Goal: Transaction & Acquisition: Purchase product/service

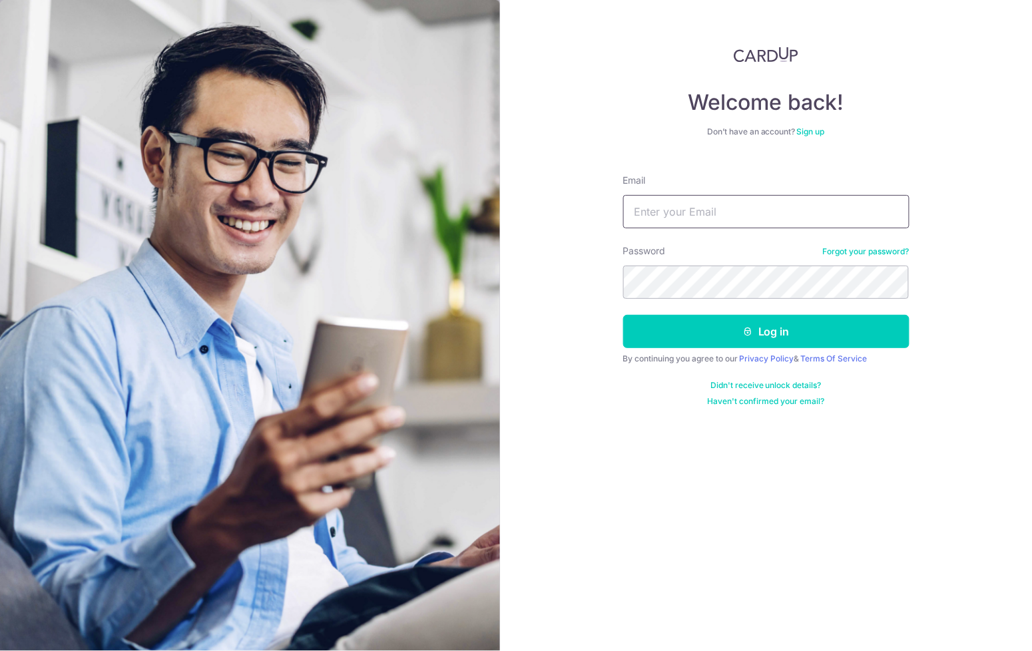
click at [669, 206] on input "Email" at bounding box center [766, 211] width 286 height 33
type input "[EMAIL_ADDRESS][DOMAIN_NAME]"
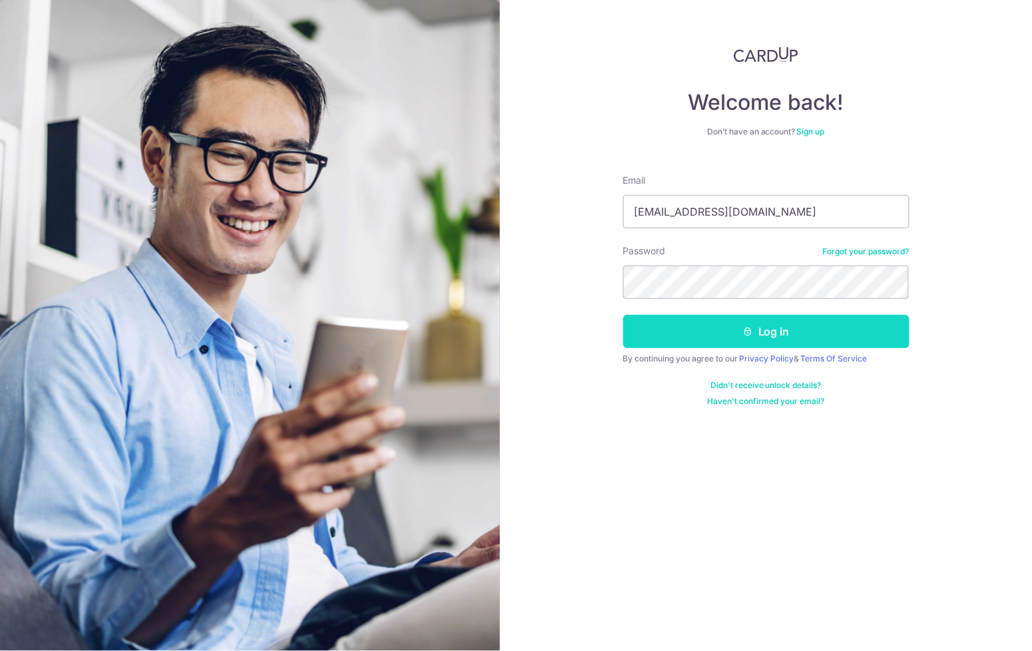
click at [766, 324] on button "Log in" at bounding box center [766, 331] width 286 height 33
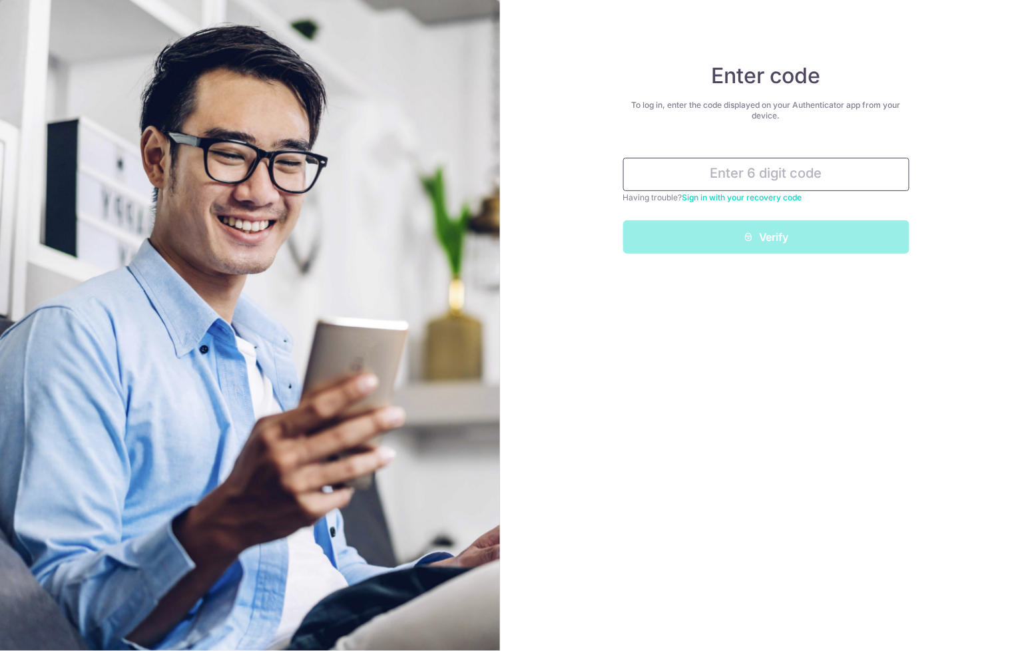
click at [815, 184] on input "text" at bounding box center [766, 174] width 286 height 33
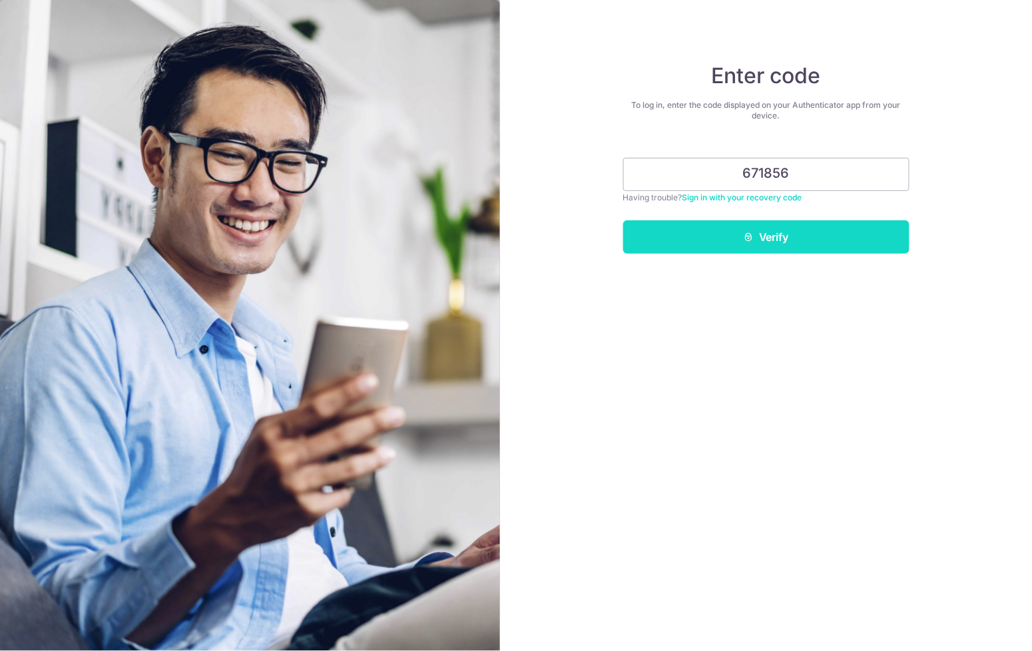
type input "671856"
click at [782, 241] on button "Verify" at bounding box center [766, 236] width 286 height 33
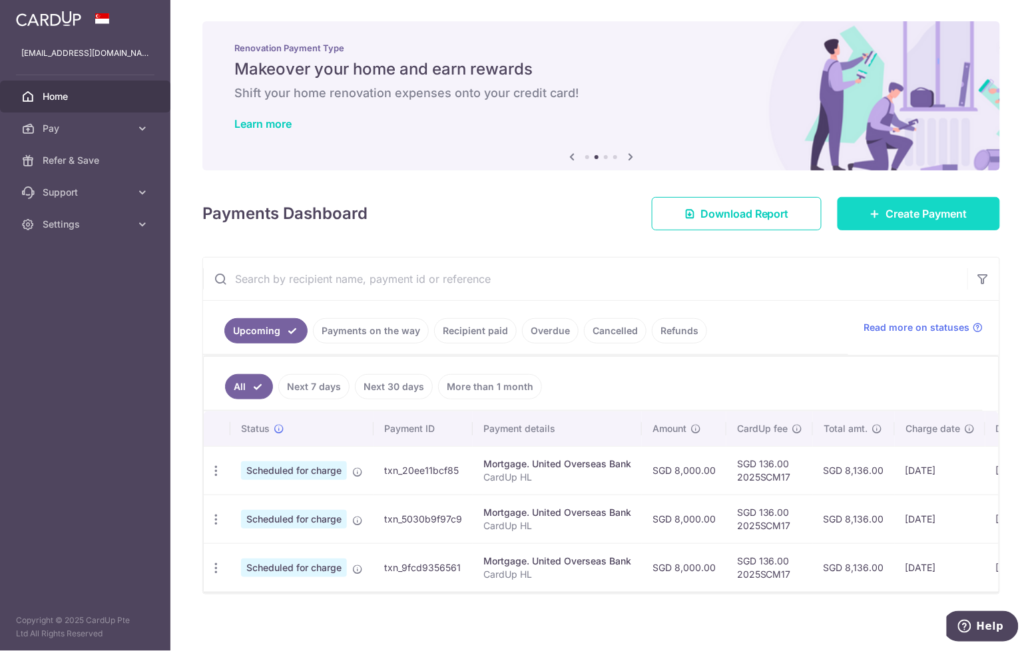
click at [870, 213] on icon at bounding box center [875, 213] width 11 height 11
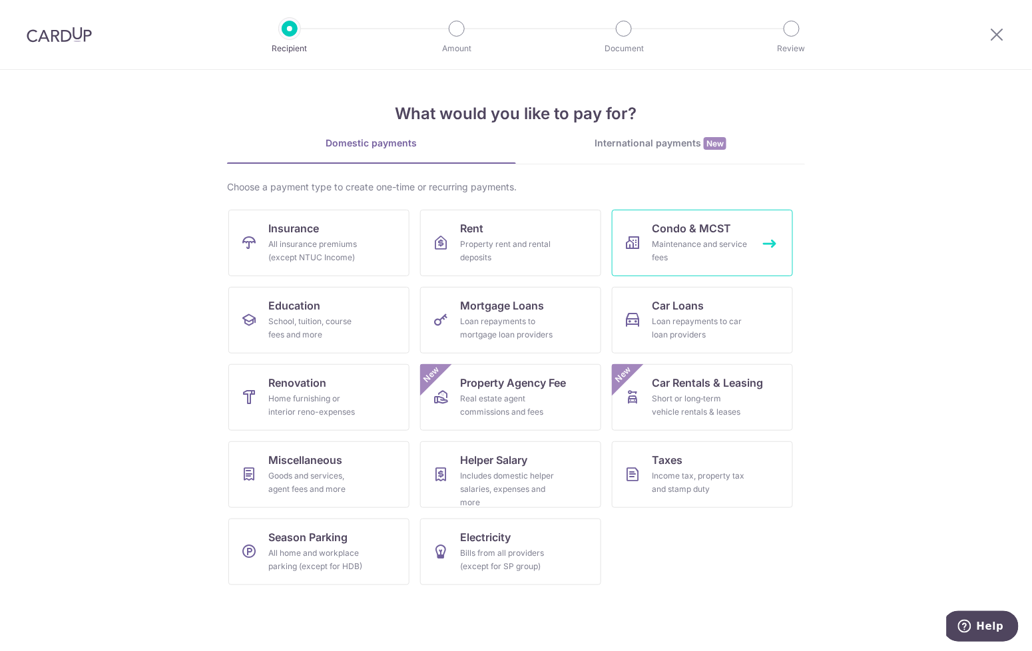
click at [676, 222] on span "Condo & MCST" at bounding box center [691, 228] width 79 height 16
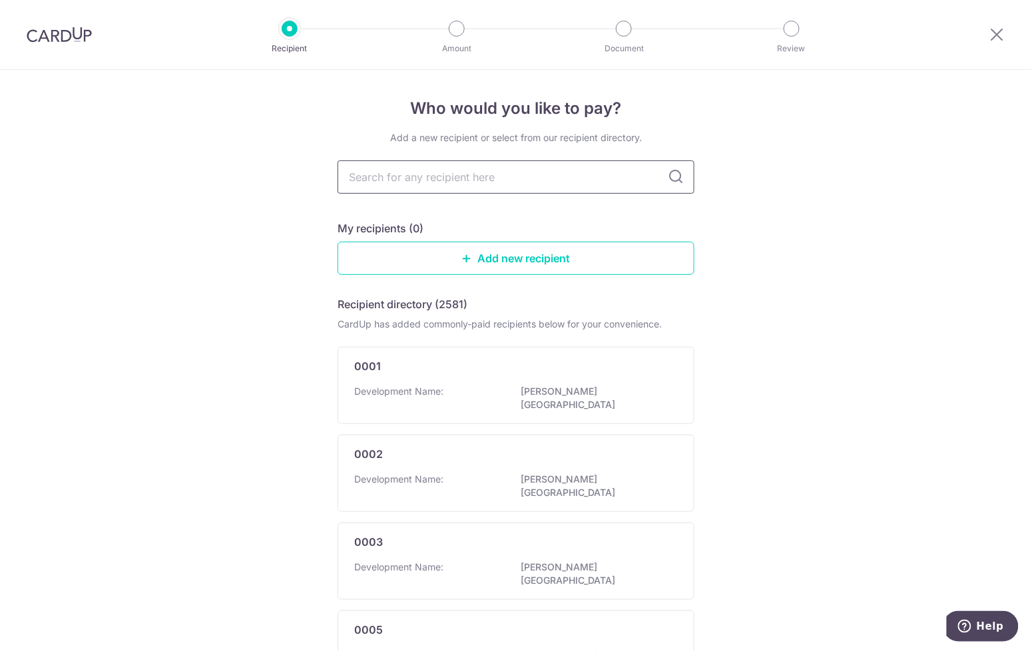
click at [643, 178] on input "text" at bounding box center [516, 176] width 357 height 33
type input "133"
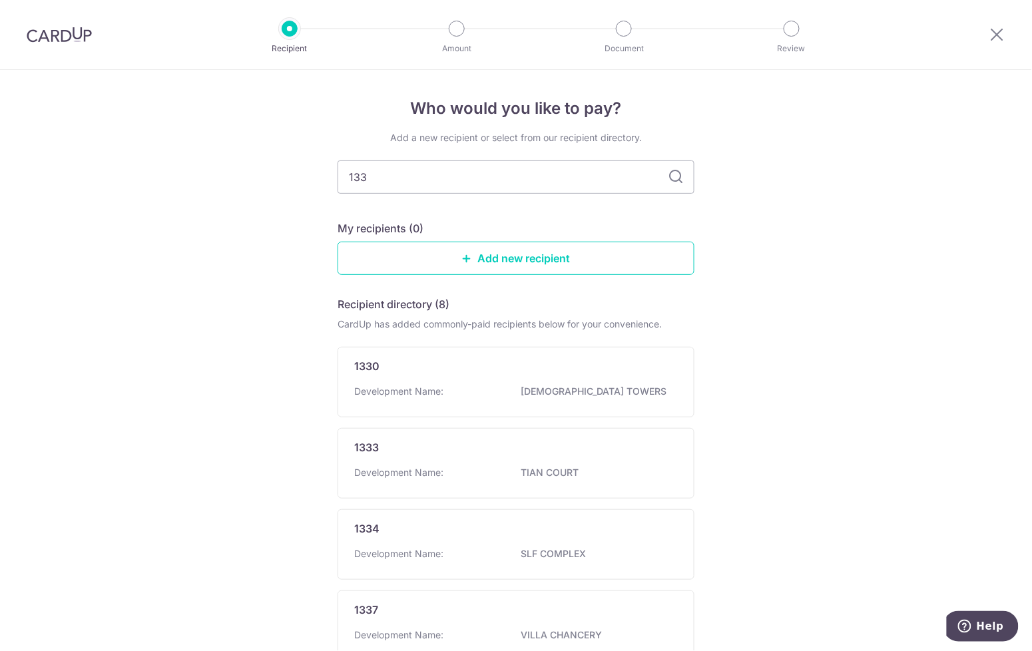
type input "1337"
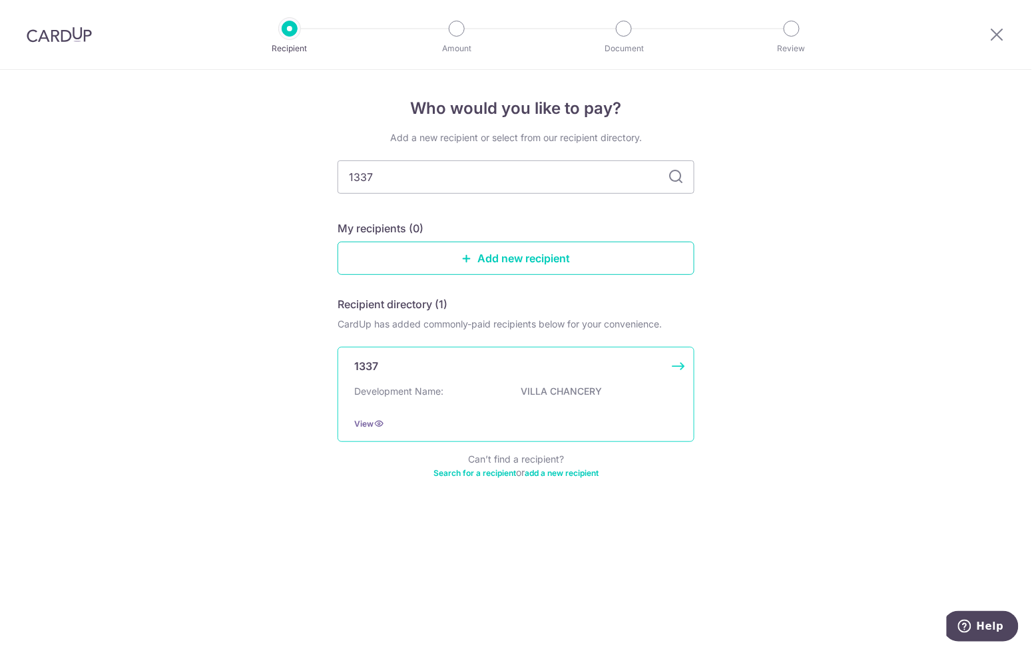
click at [566, 390] on p "VILLA CHANCERY" at bounding box center [595, 391] width 149 height 13
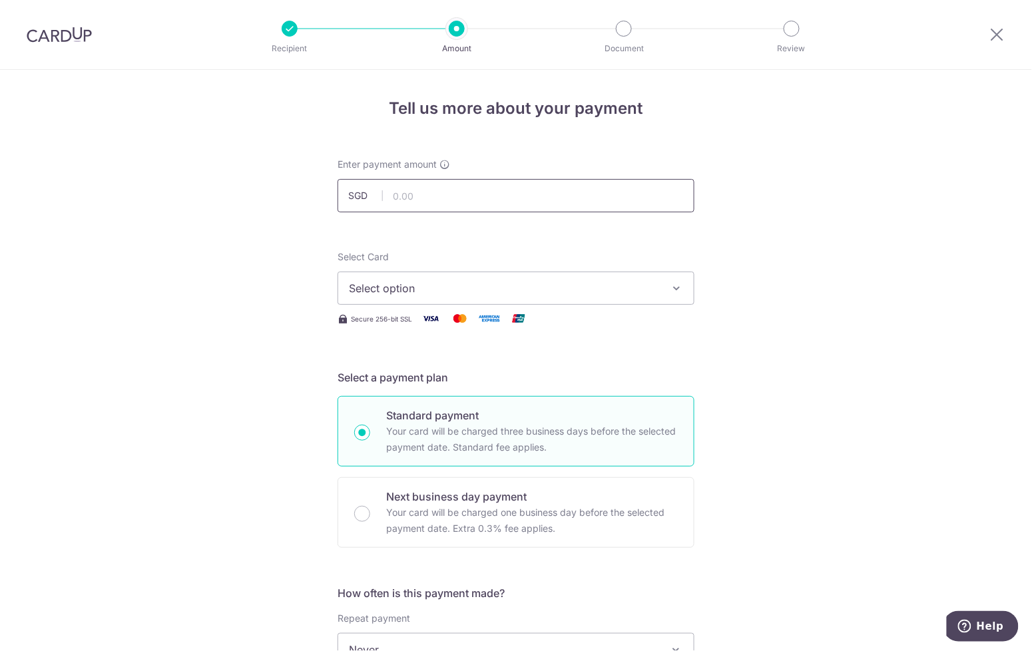
click at [560, 194] on input "text" at bounding box center [516, 195] width 357 height 33
type input "1,260.00"
click at [995, 28] on icon at bounding box center [997, 34] width 16 height 17
click at [591, 66] on div "Recipient Amount Document Review" at bounding box center [540, 34] width 571 height 69
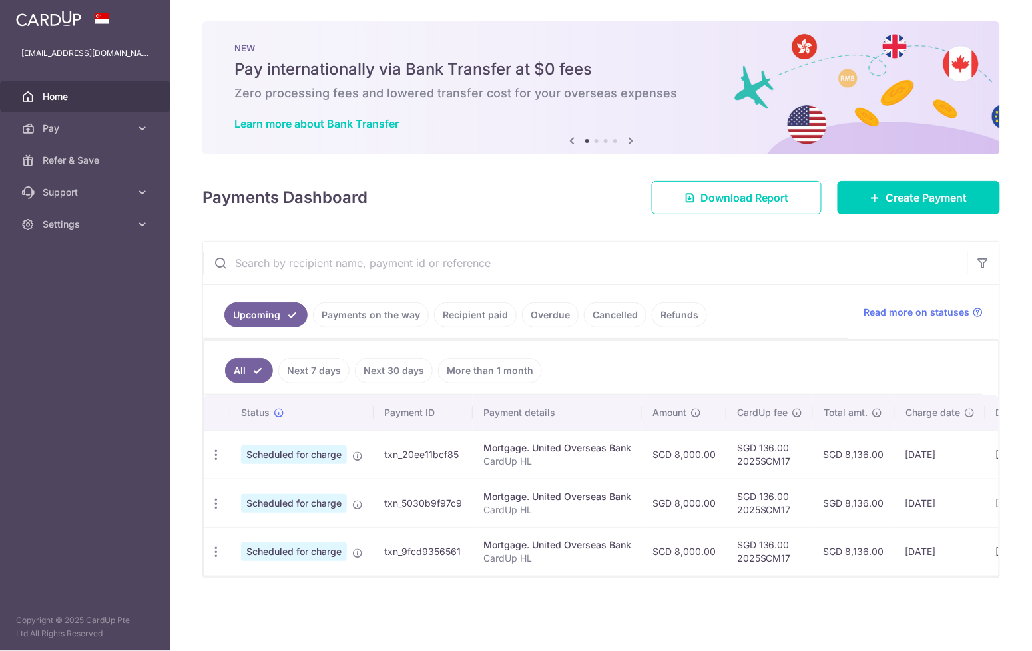
click at [475, 312] on link "Recipient paid" at bounding box center [475, 314] width 83 height 25
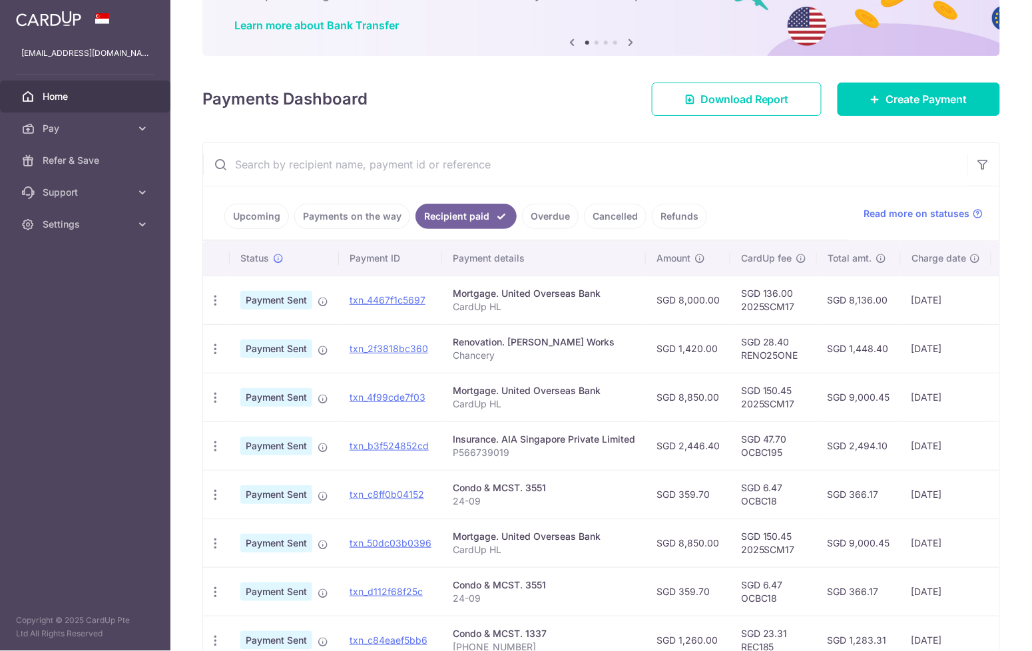
scroll to position [132, 0]
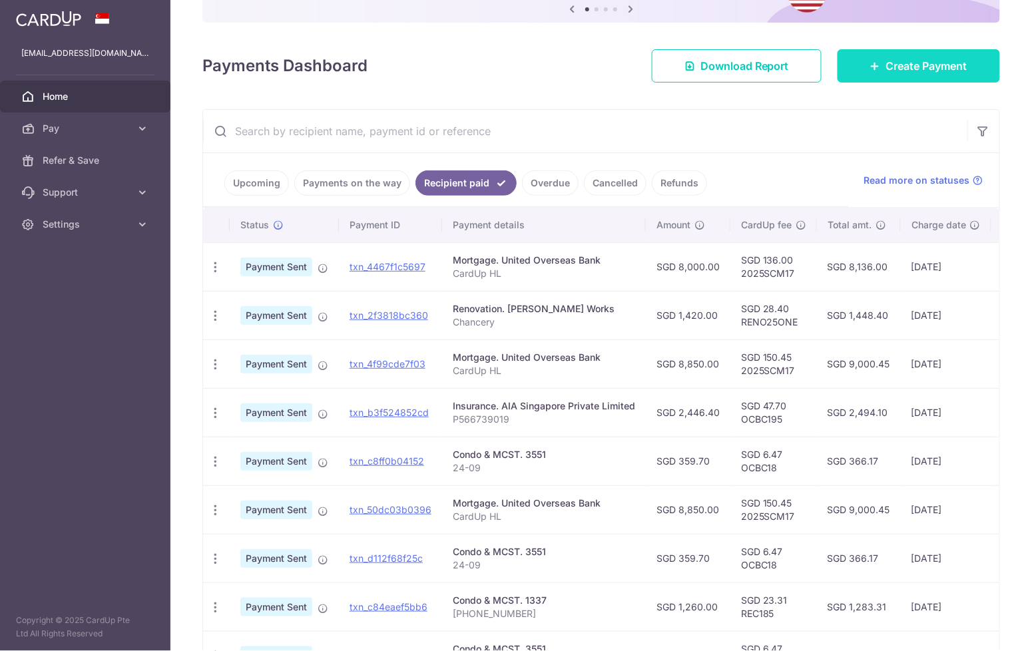
click at [921, 66] on span "Create Payment" at bounding box center [926, 66] width 81 height 16
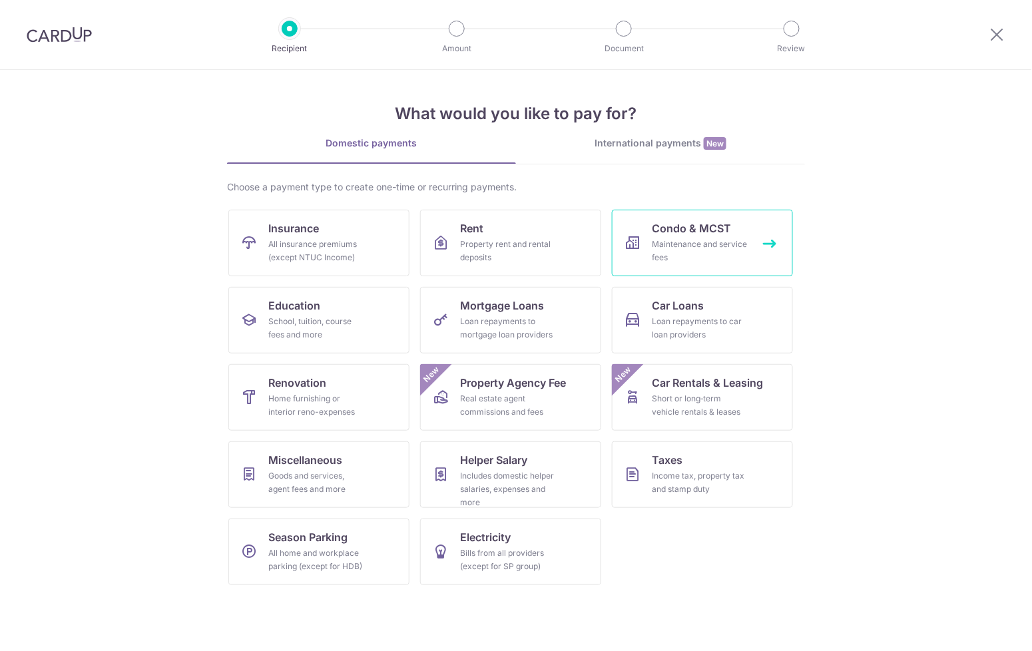
click at [694, 217] on link "Condo & MCST Maintenance and service fees" at bounding box center [702, 243] width 181 height 67
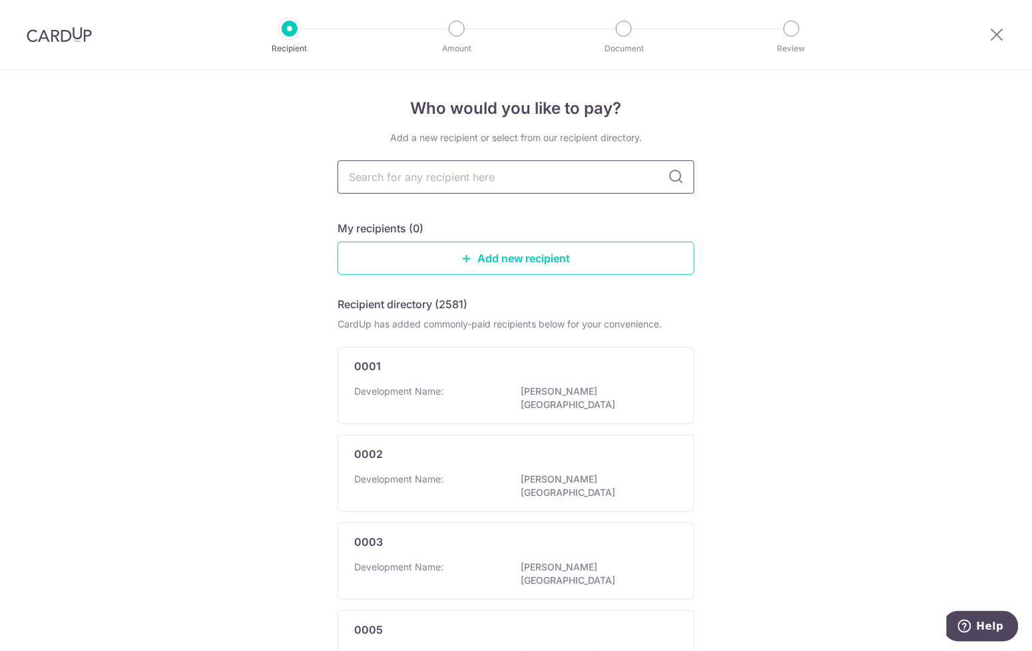
click at [518, 190] on input "text" at bounding box center [516, 176] width 357 height 33
click at [541, 176] on input "text" at bounding box center [516, 176] width 357 height 33
type input "1337"
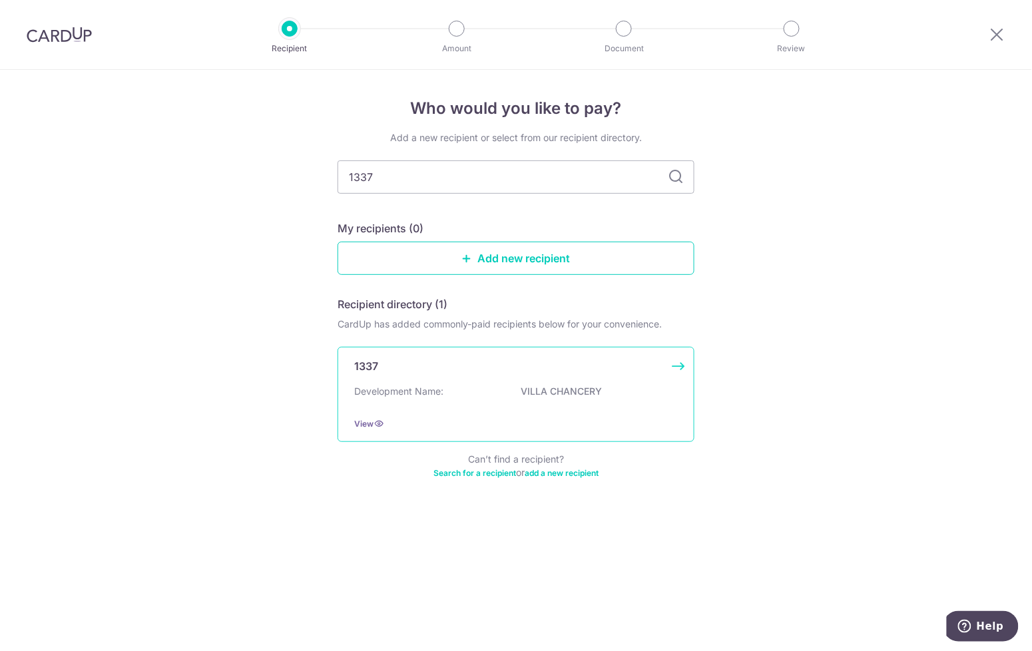
click at [419, 385] on p "Development Name:" at bounding box center [398, 391] width 89 height 13
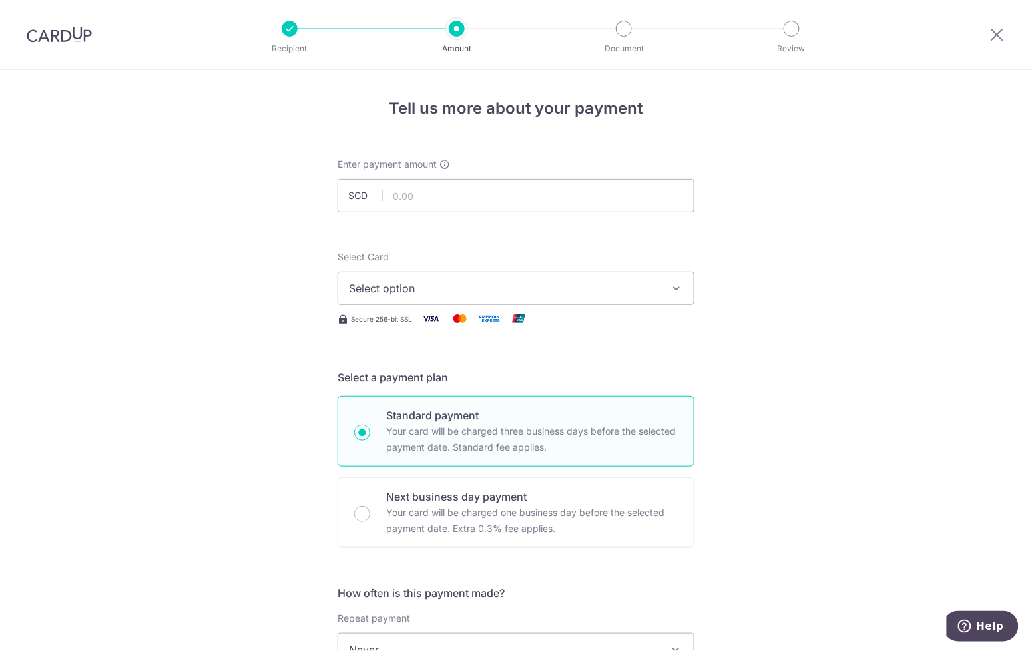
click at [584, 290] on span "Select option" at bounding box center [504, 288] width 310 height 16
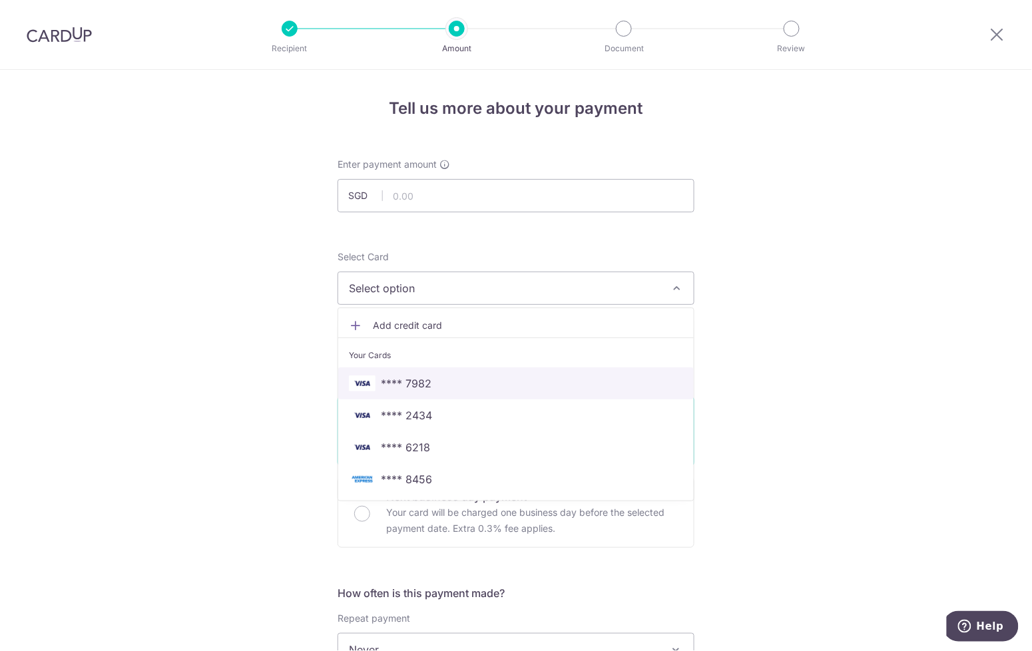
click at [570, 379] on span "**** 7982" at bounding box center [516, 384] width 334 height 16
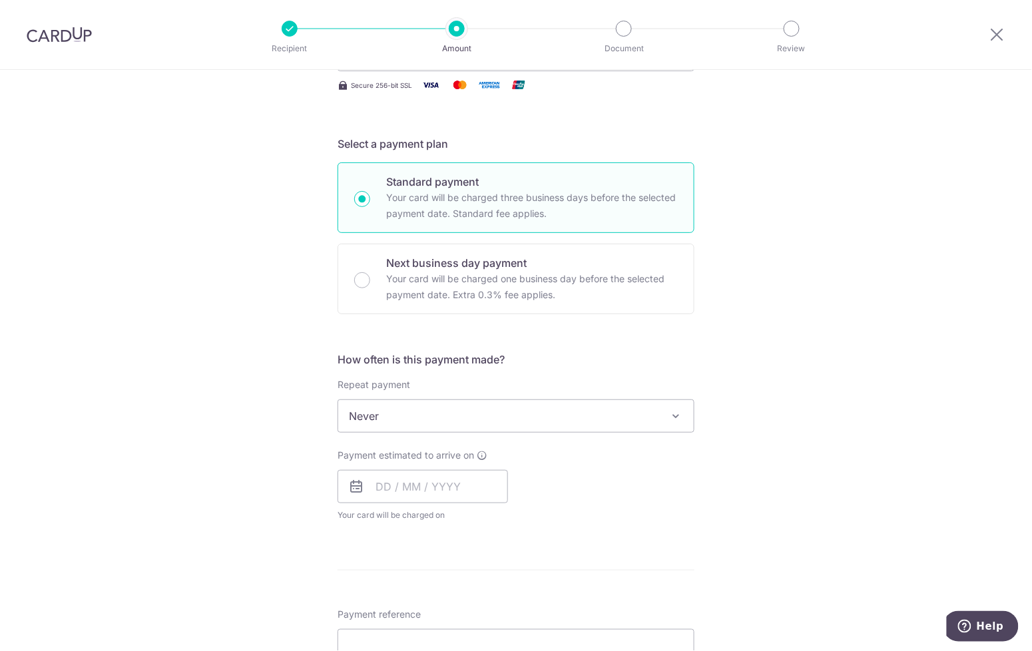
scroll to position [239, 0]
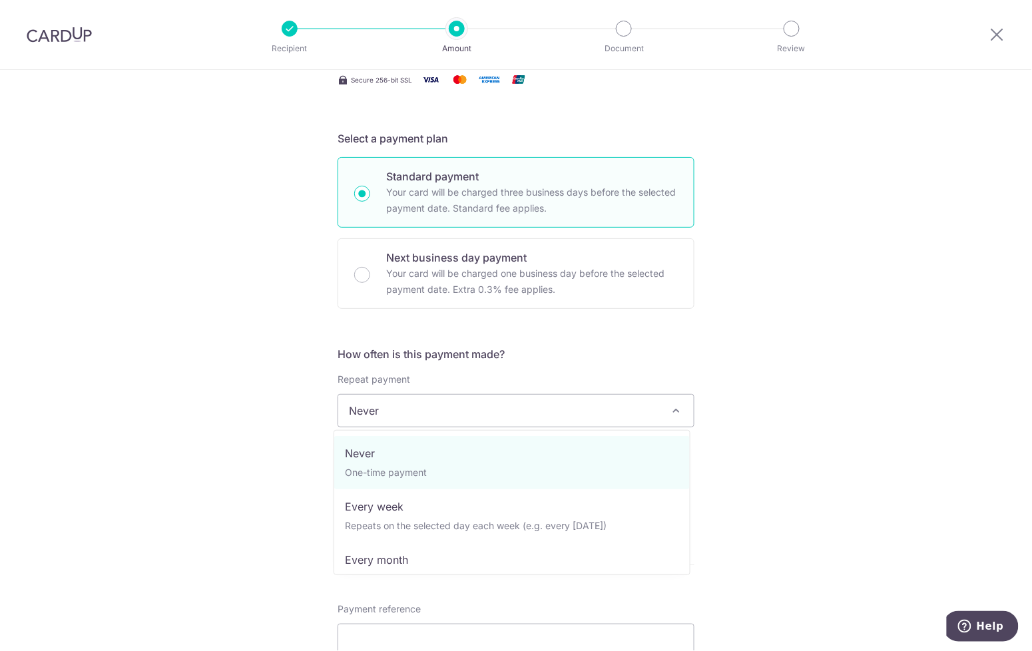
click at [679, 407] on span "Never" at bounding box center [516, 410] width 357 height 33
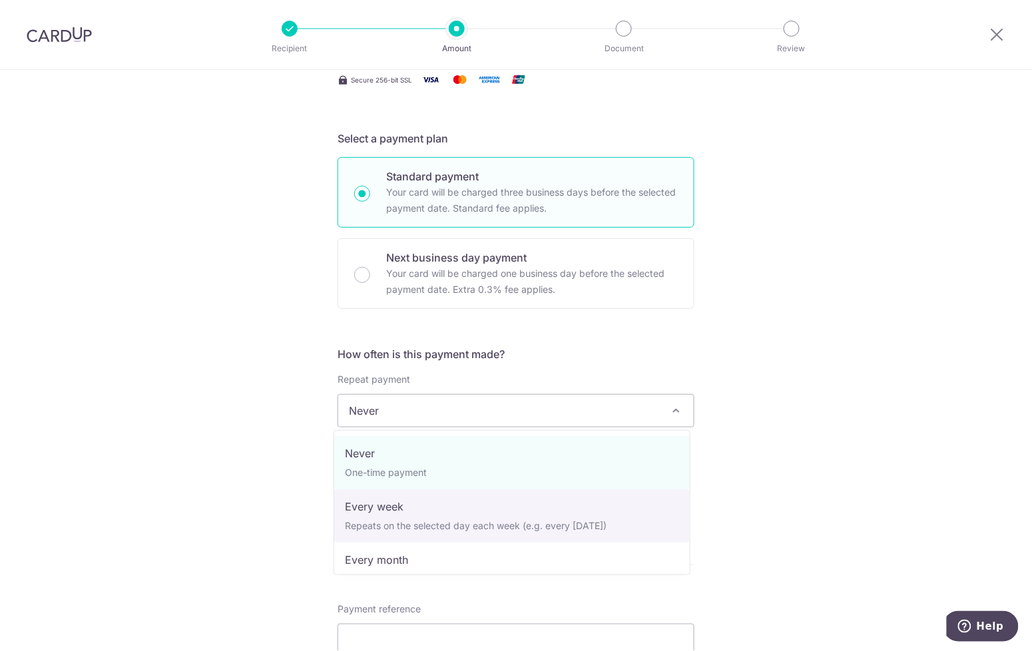
select select "2"
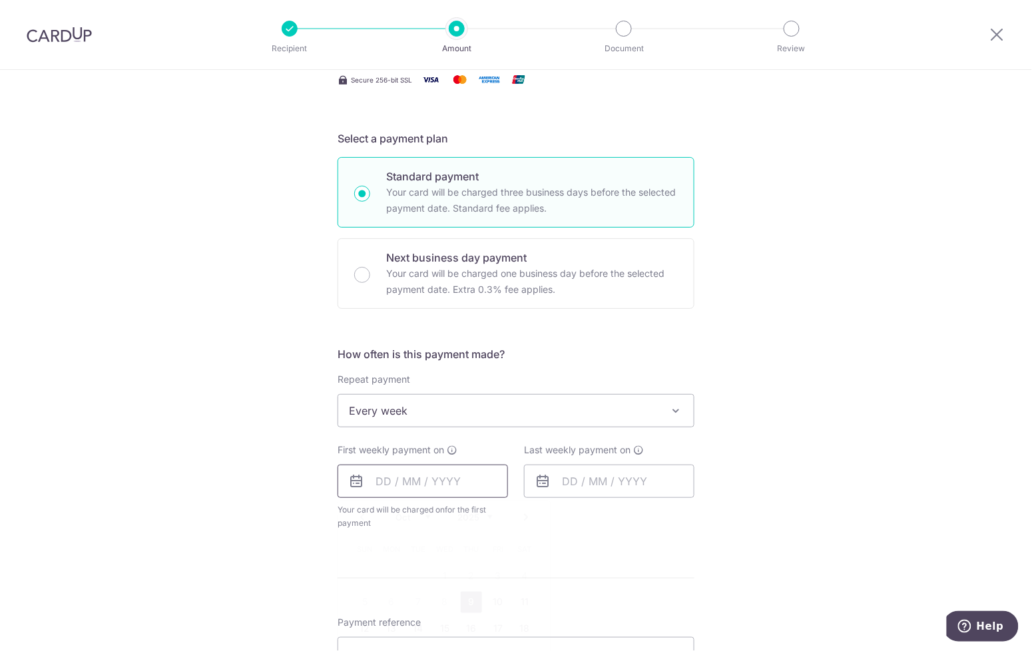
click at [471, 488] on input "text" at bounding box center [423, 481] width 170 height 33
click at [461, 608] on link "9" at bounding box center [471, 602] width 21 height 21
type input "09/10/2025"
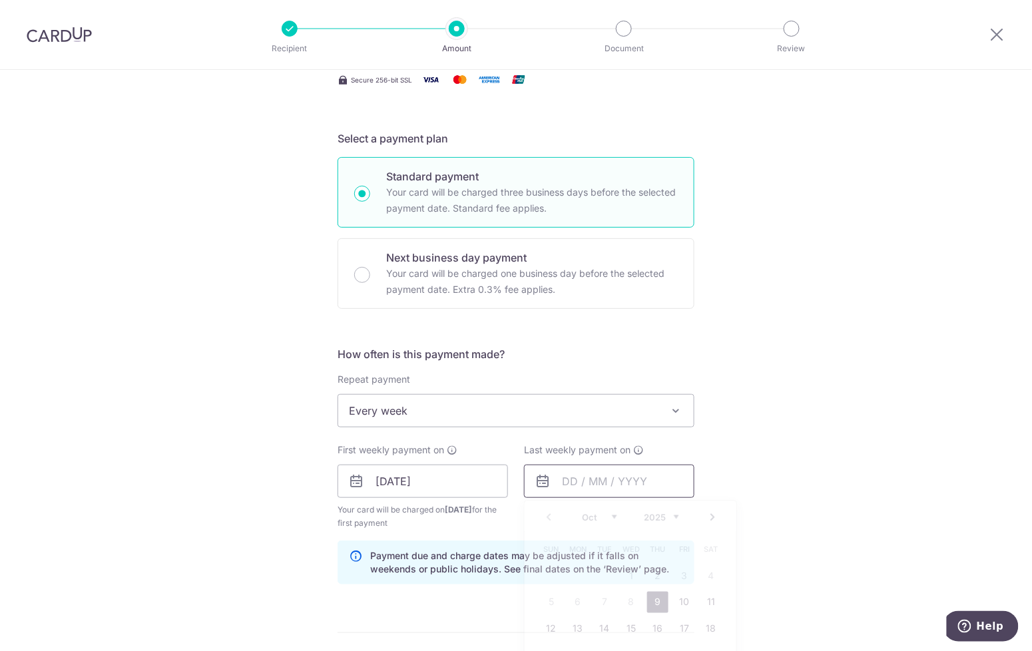
click at [627, 472] on input "text" at bounding box center [609, 481] width 170 height 33
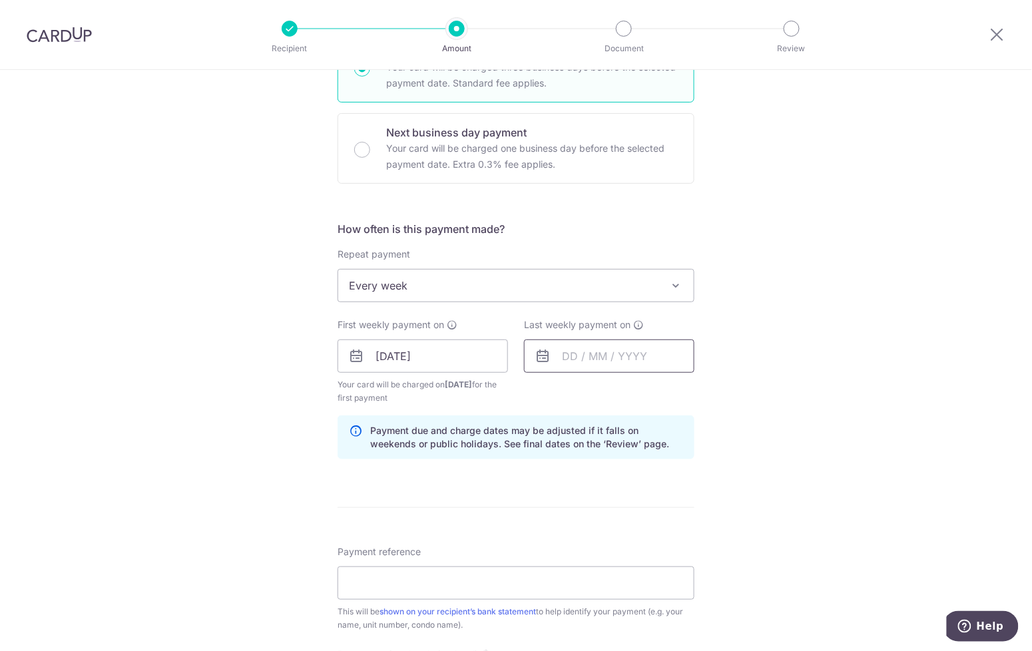
scroll to position [370, 0]
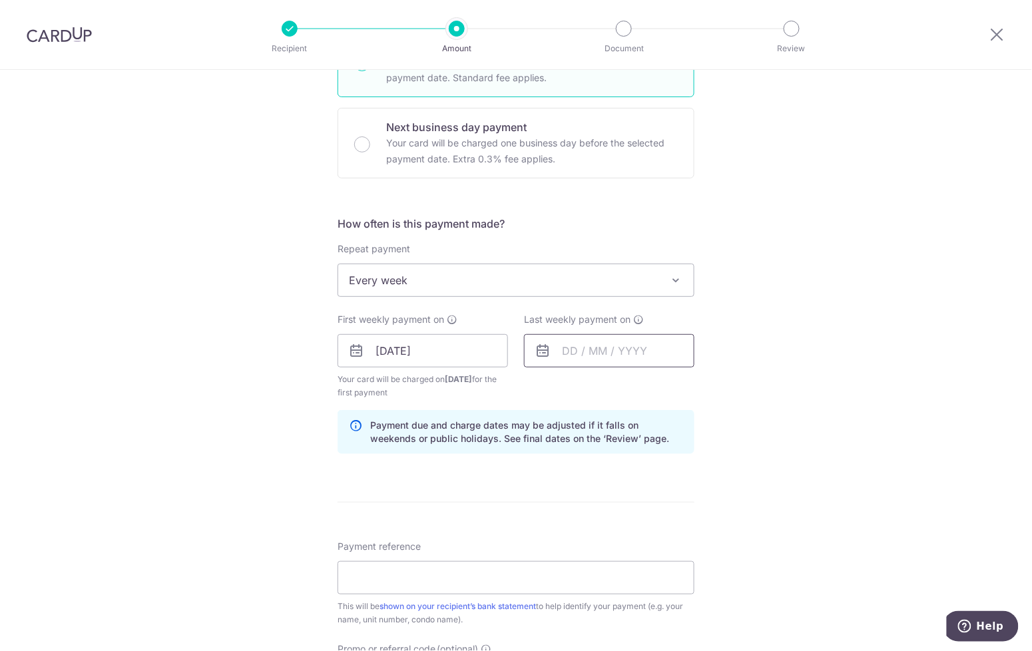
click at [665, 356] on input "text" at bounding box center [609, 350] width 170 height 33
click at [539, 354] on icon at bounding box center [543, 351] width 16 height 16
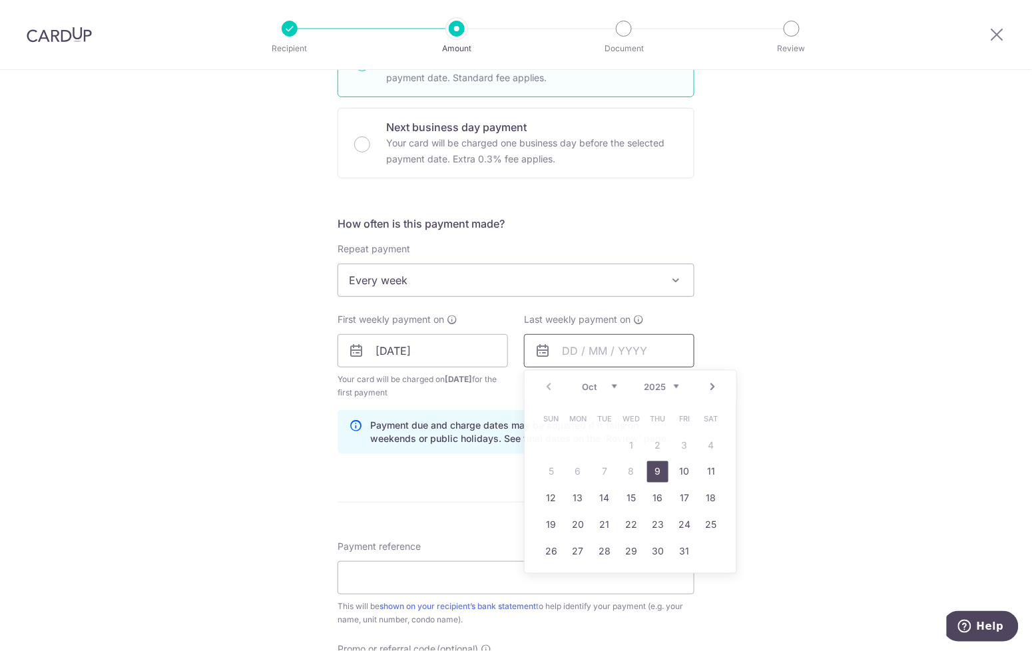
click at [614, 349] on input "text" at bounding box center [609, 350] width 170 height 33
click at [650, 523] on link "23" at bounding box center [657, 525] width 21 height 21
type input "23/10/2025"
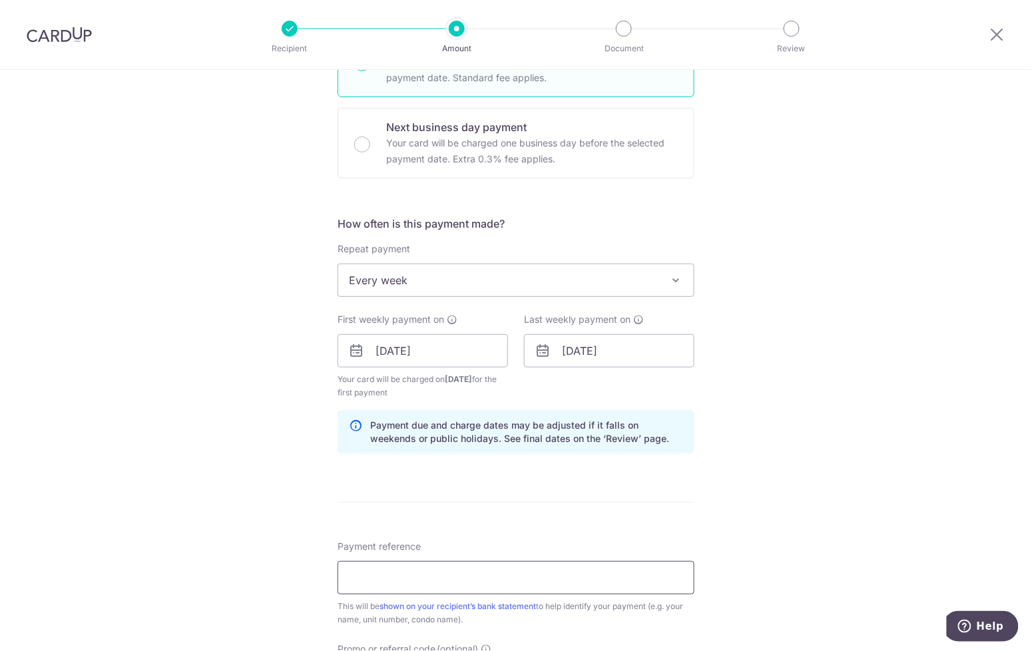
click at [551, 577] on input "Payment reference" at bounding box center [516, 577] width 357 height 33
type input "039-01-19"
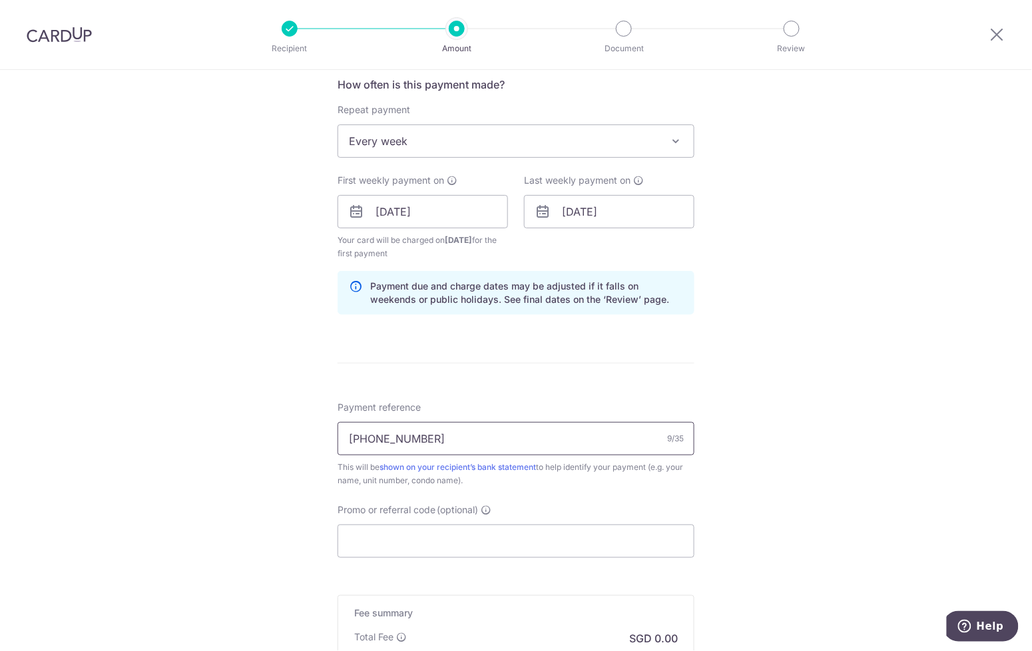
scroll to position [512, 0]
click at [431, 521] on input "Promo or referral code (optional)" at bounding box center [516, 537] width 357 height 33
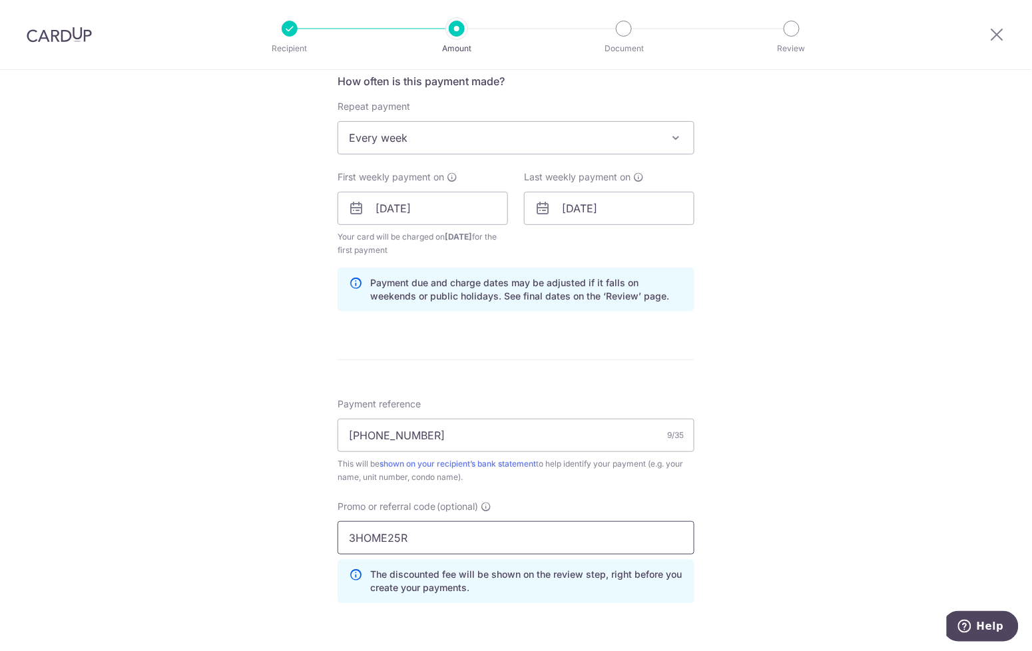
scroll to position [751, 0]
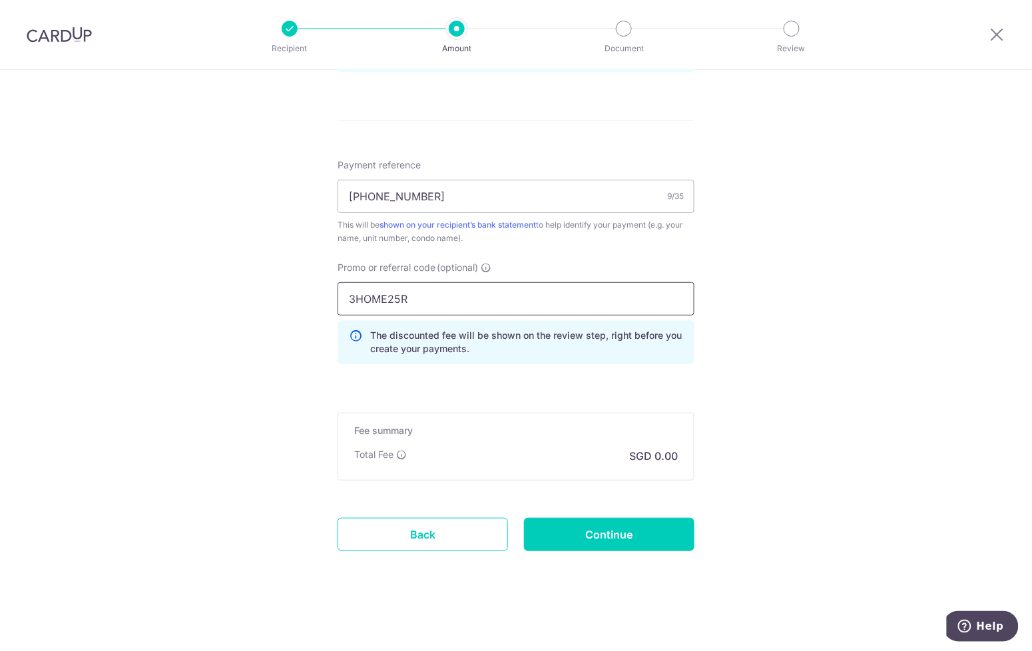
type input "3HOME25R"
drag, startPoint x: 1027, startPoint y: 579, endPoint x: 782, endPoint y: 400, distance: 303.1
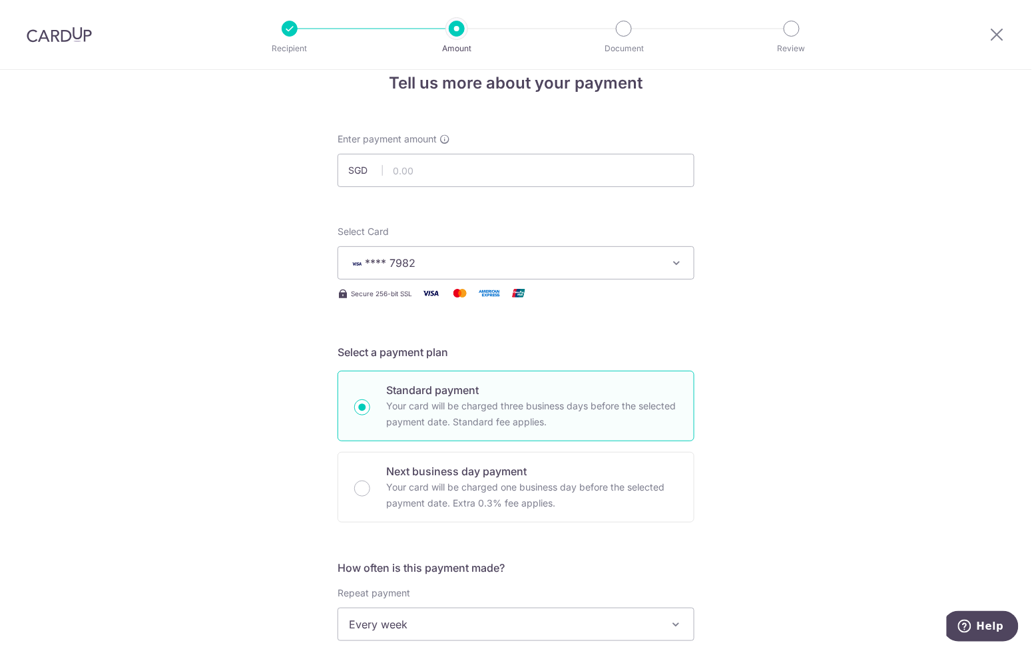
scroll to position [0, 0]
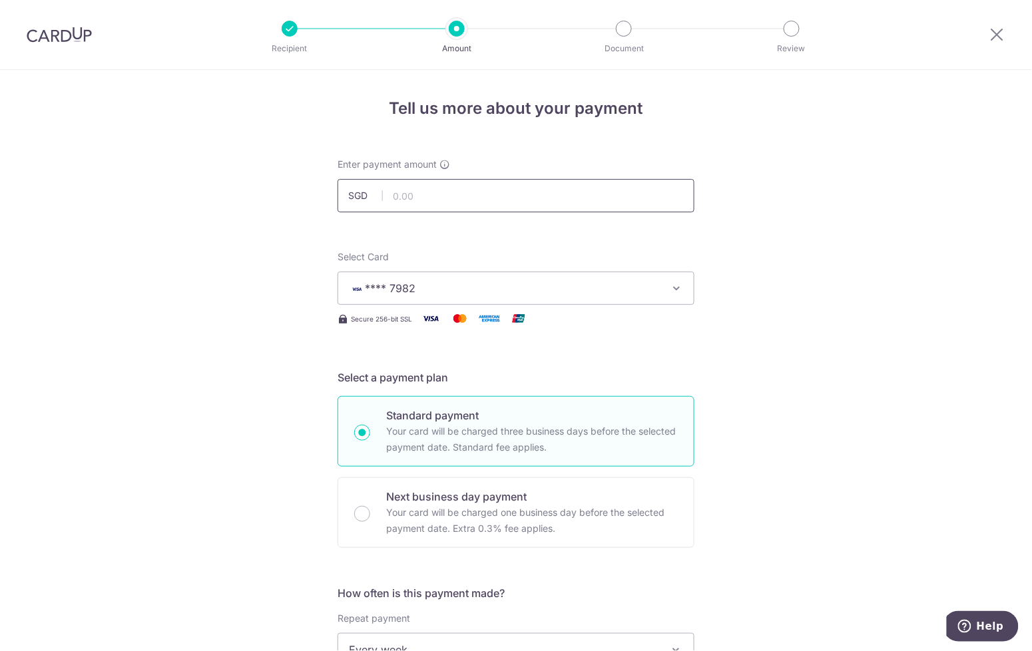
click at [592, 204] on input "text" at bounding box center [516, 195] width 357 height 33
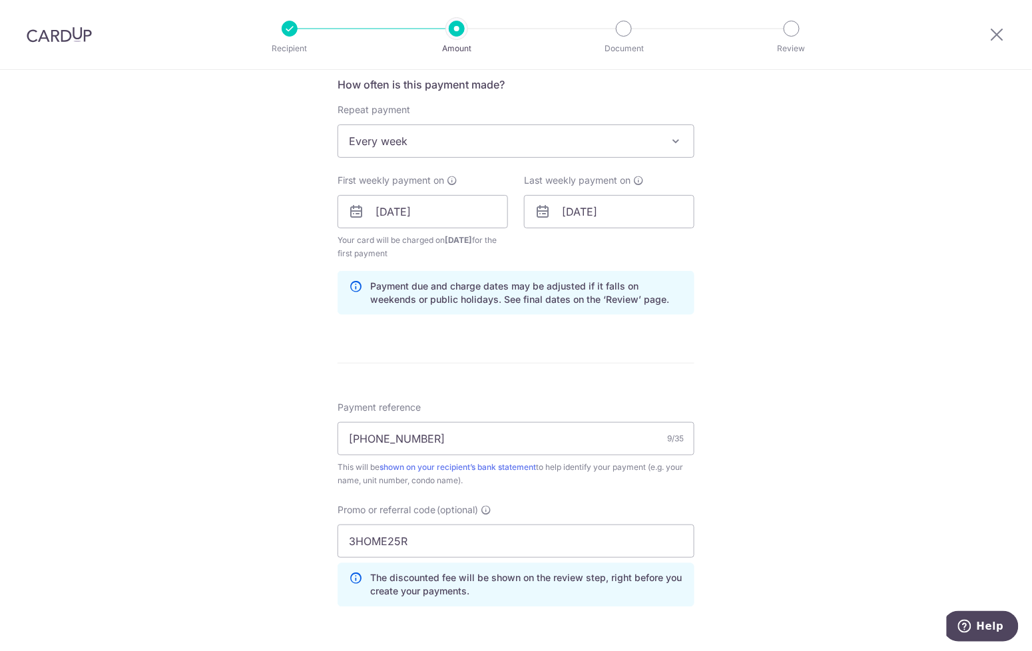
scroll to position [751, 0]
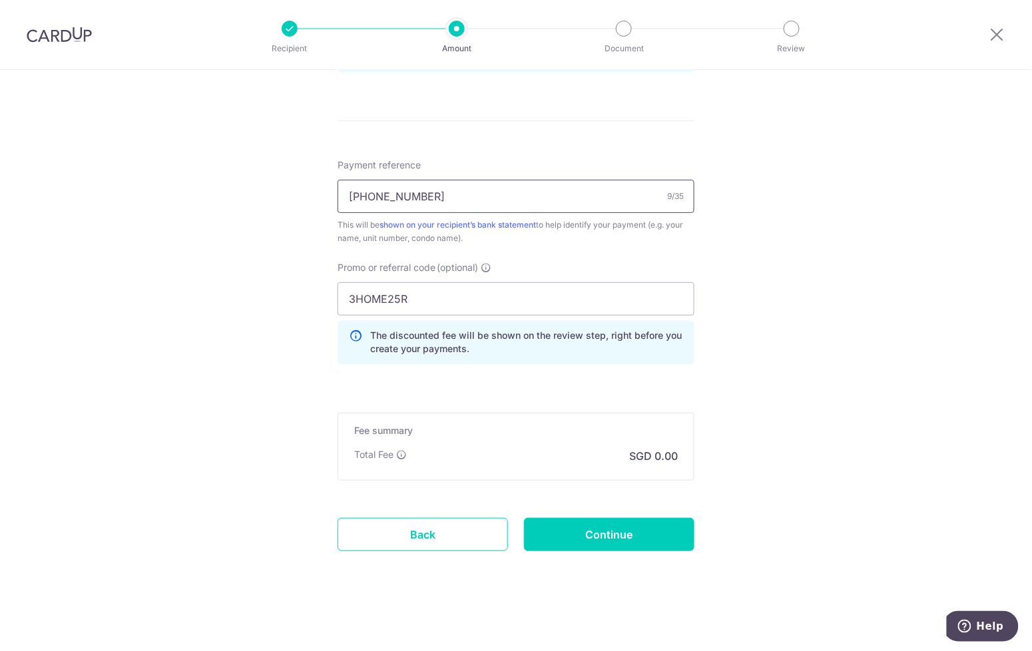
click at [609, 194] on input "039-01-19" at bounding box center [516, 196] width 357 height 33
type input "1,260.00"
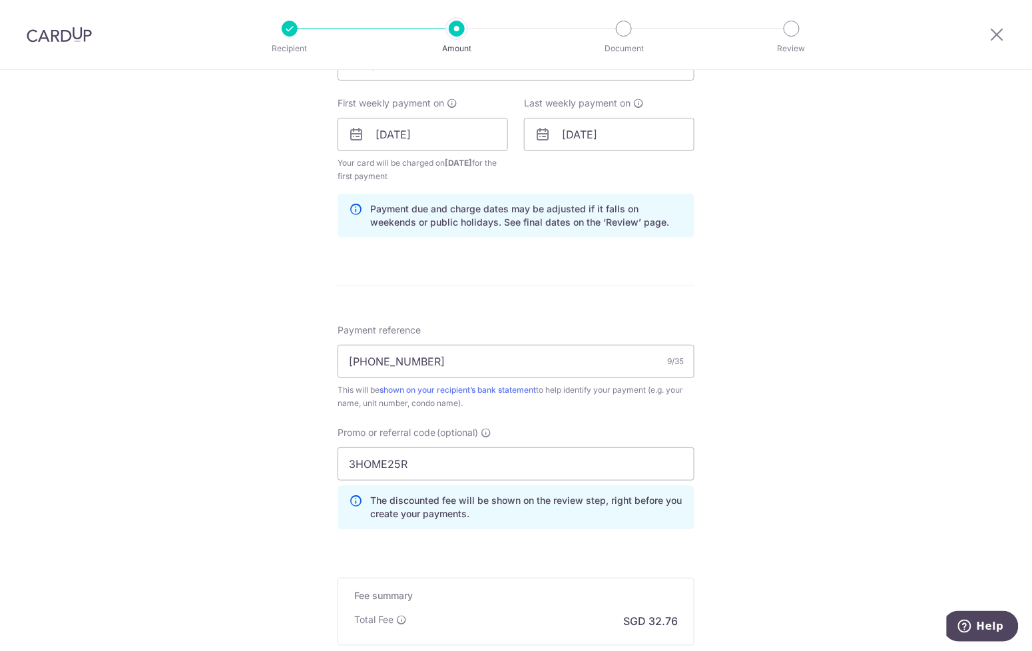
scroll to position [619, 0]
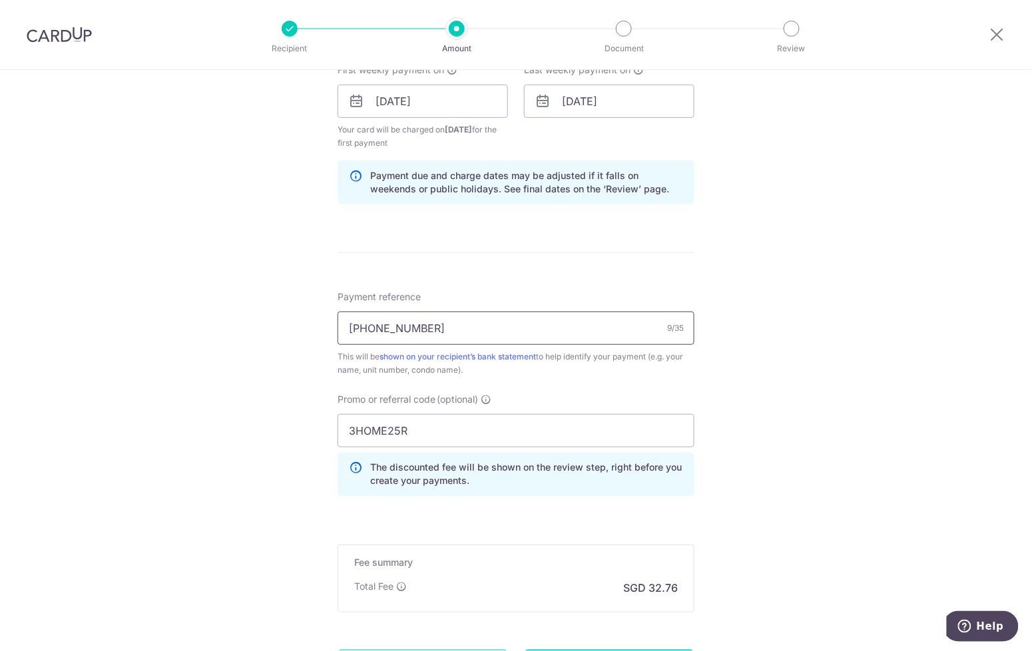
click at [370, 330] on input "039-01-19" at bounding box center [516, 328] width 357 height 33
click at [473, 324] on input "039-01-19" at bounding box center [516, 328] width 357 height 33
click at [628, 331] on input "039-01-19" at bounding box center [516, 328] width 357 height 33
type input "0"
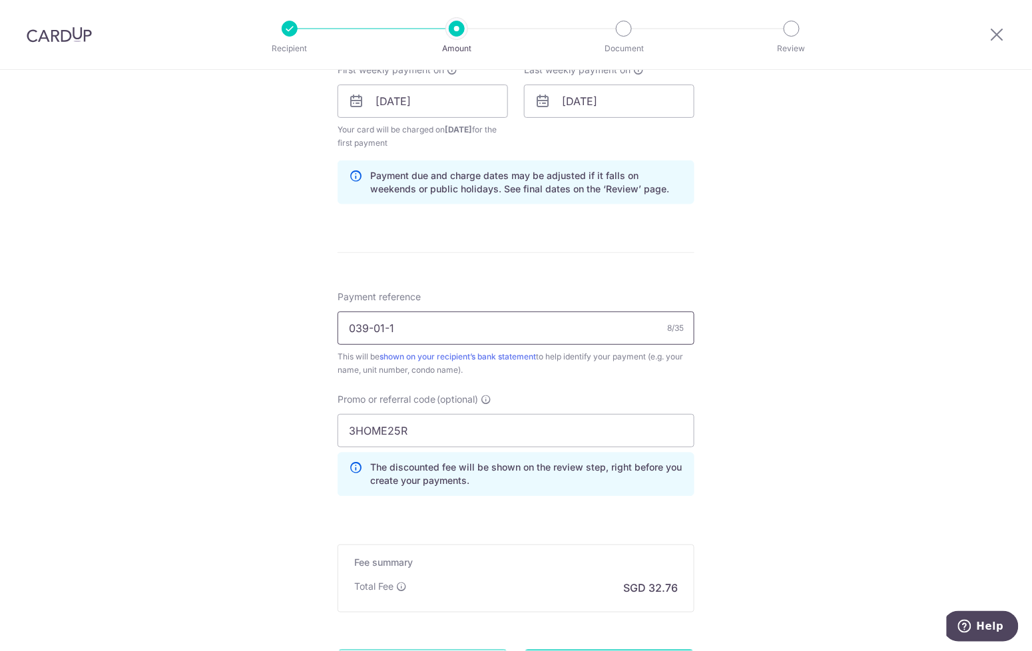
type input "039-01-19"
click at [618, 433] on input "3HOME25R" at bounding box center [516, 430] width 357 height 33
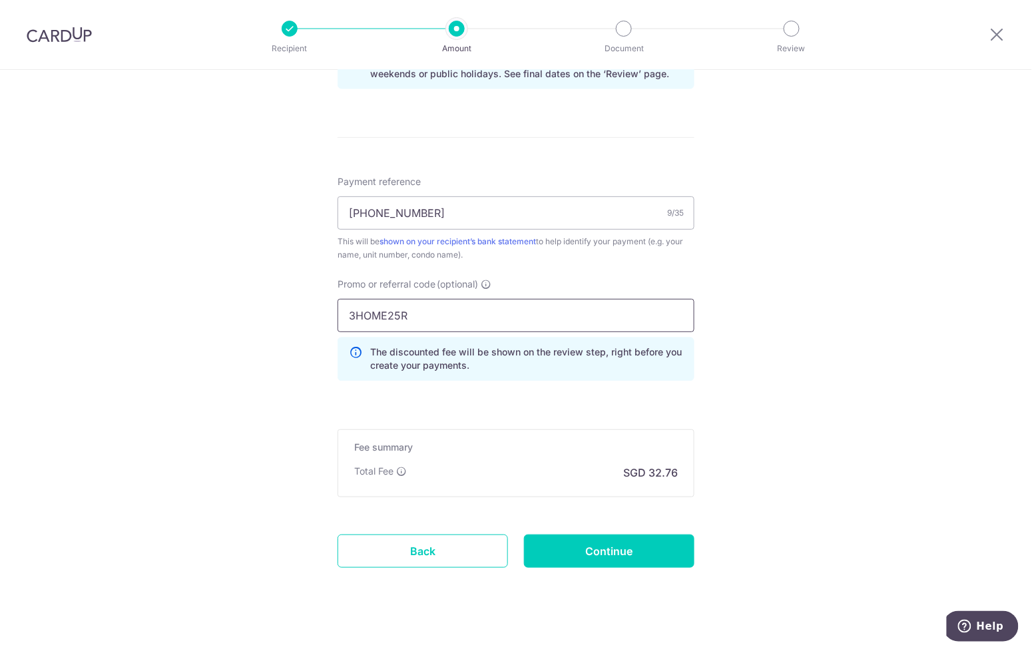
scroll to position [742, 0]
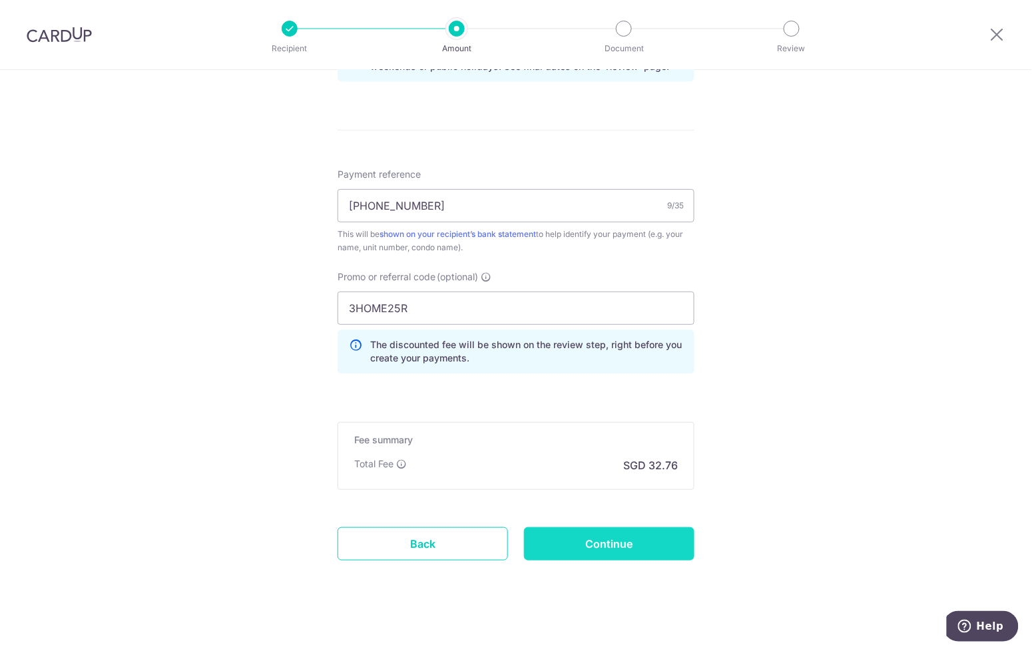
click at [596, 549] on input "Continue" at bounding box center [609, 543] width 170 height 33
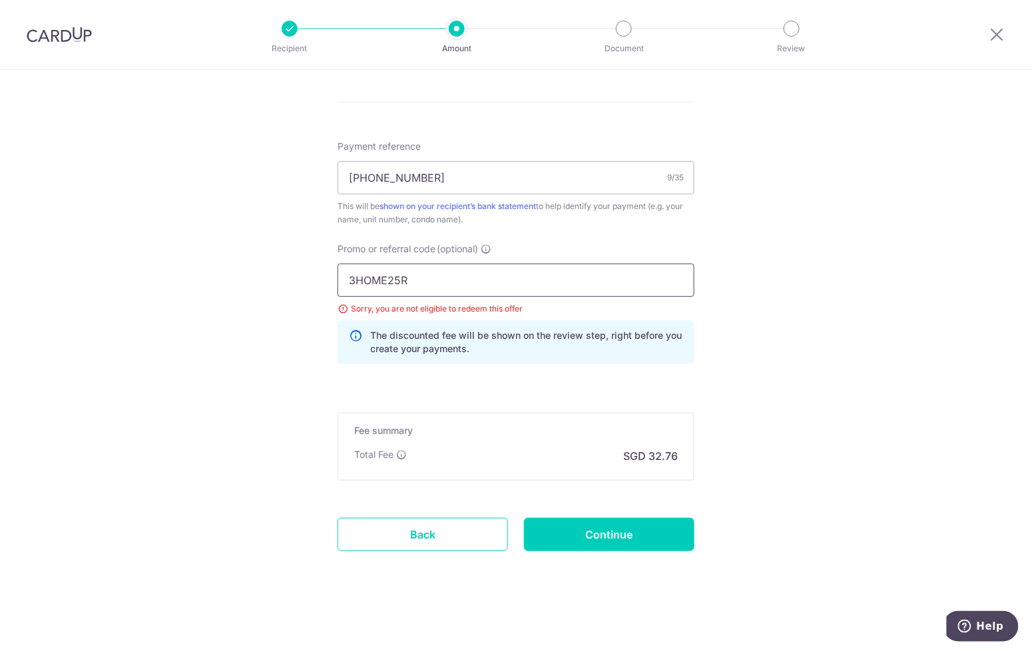
drag, startPoint x: 427, startPoint y: 282, endPoint x: 283, endPoint y: 284, distance: 143.8
click at [283, 284] on div "Tell us more about your payment Enter payment amount SGD 1,260.00 1260.00 Selec…" at bounding box center [516, 9] width 1032 height 1283
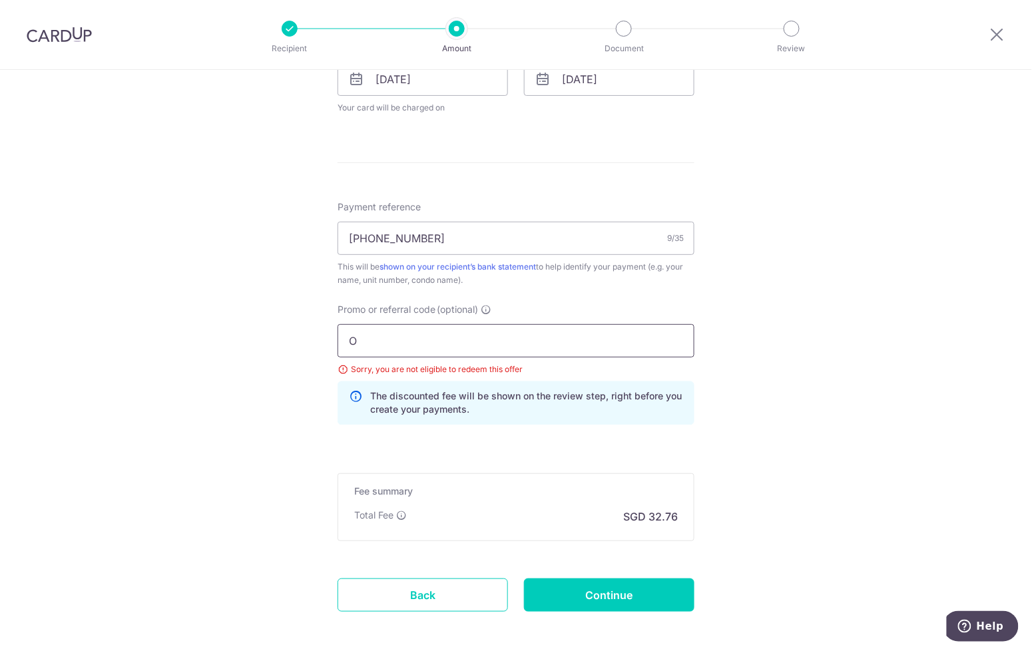
scroll to position [702, 0]
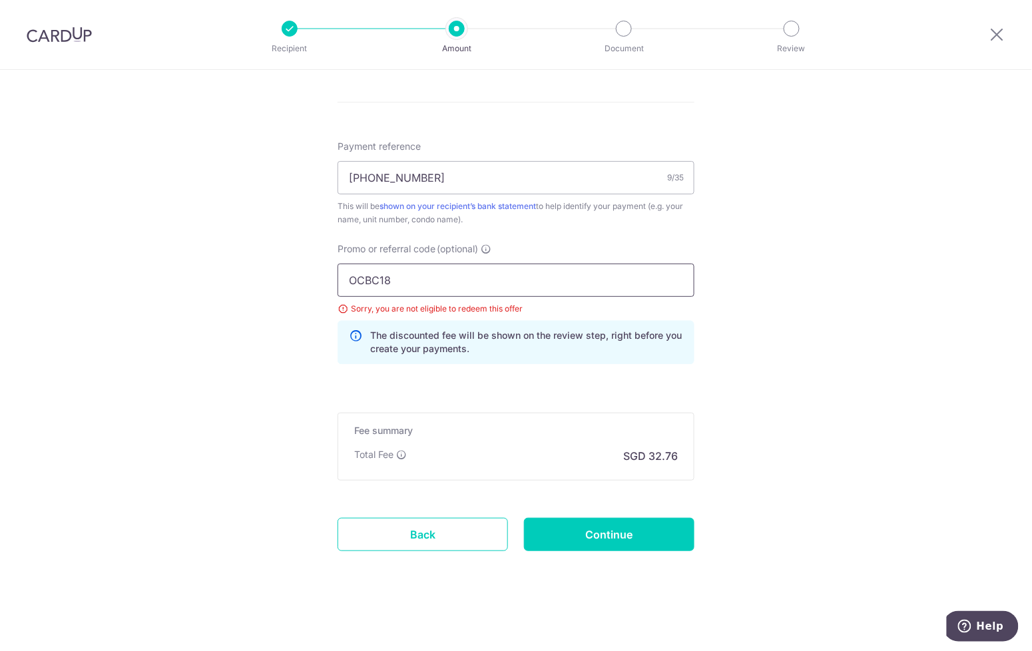
type input "OCBC18"
click at [896, 199] on div "Tell us more about your payment Enter payment amount SGD 1,260.00 1260.00 Selec…" at bounding box center [516, 9] width 1032 height 1283
click at [406, 212] on div "This will be shown on your recipient’s bank statement to help identify your pay…" at bounding box center [516, 213] width 357 height 27
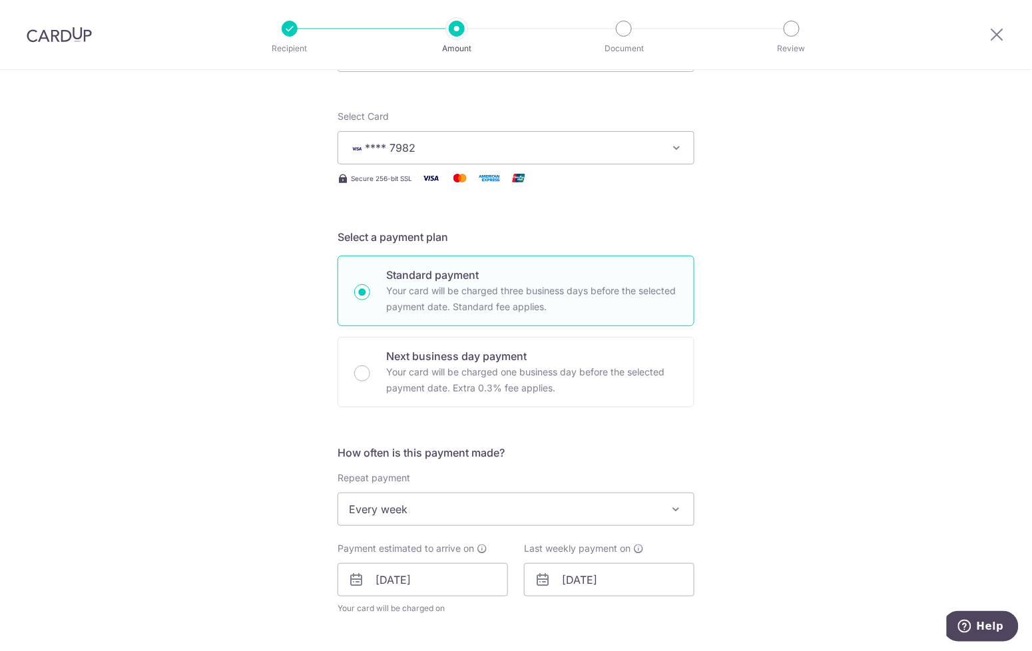
scroll to position [108, 0]
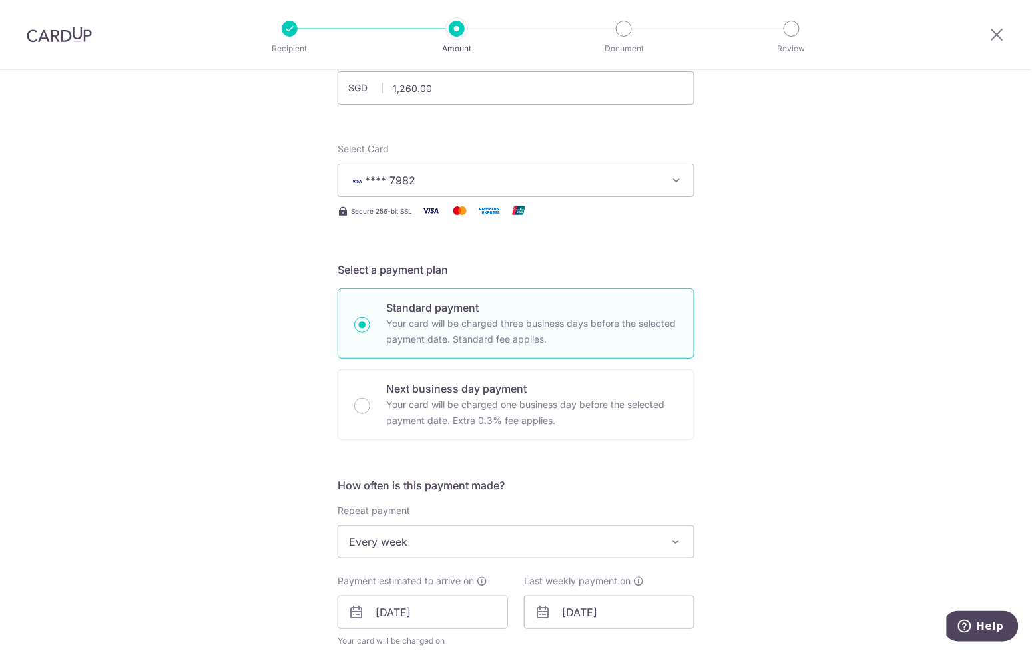
click at [452, 176] on span "**** 7982" at bounding box center [504, 180] width 310 height 16
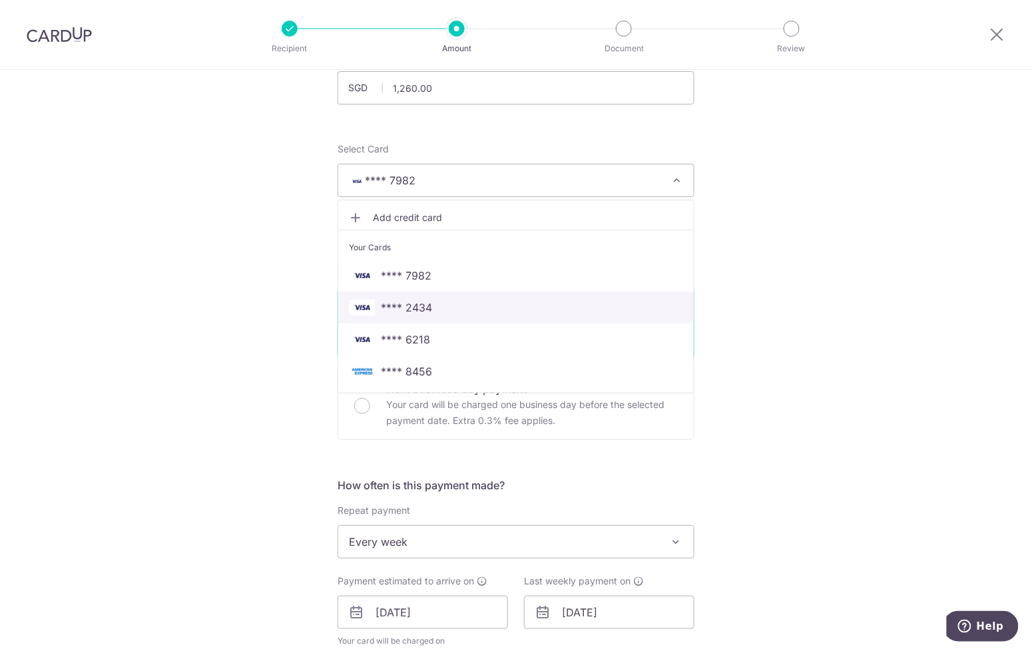
click at [453, 308] on span "**** 2434" at bounding box center [516, 308] width 334 height 16
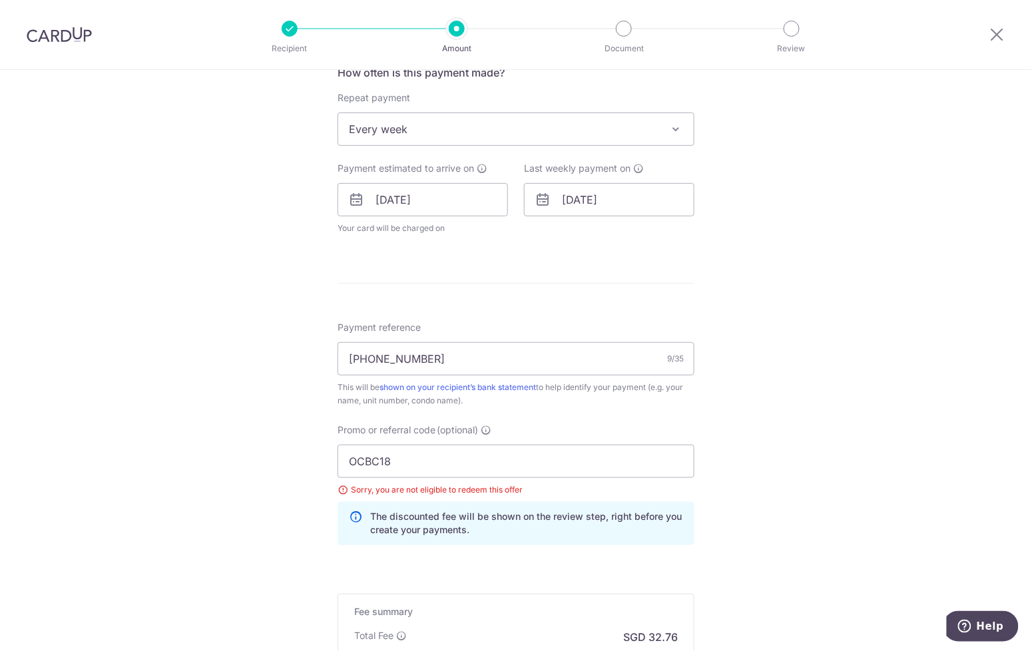
scroll to position [531, 0]
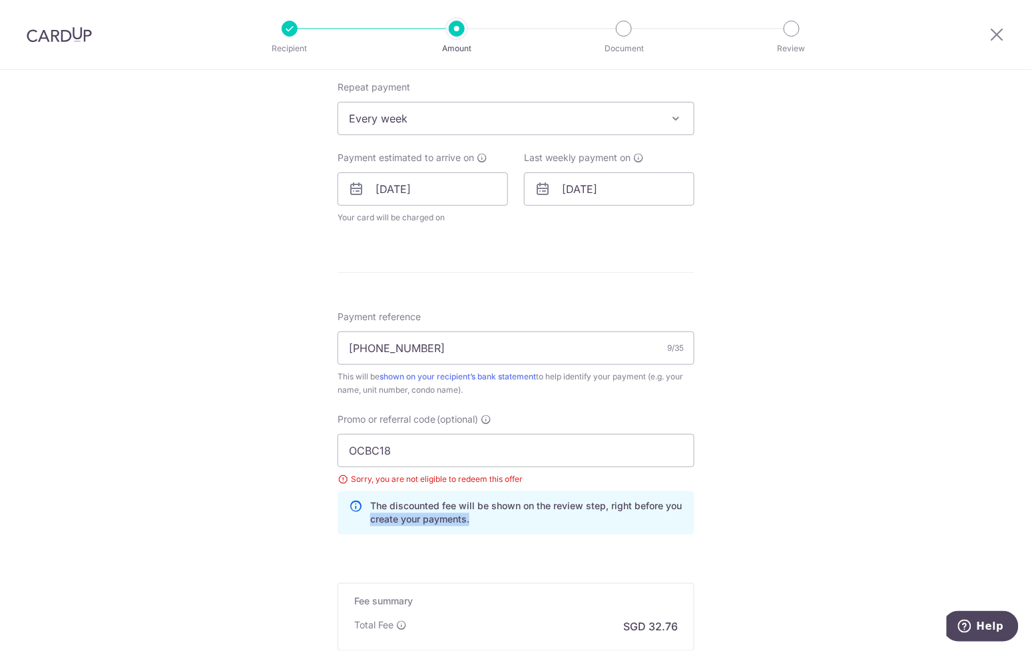
drag, startPoint x: 706, startPoint y: 498, endPoint x: 740, endPoint y: 575, distance: 84.0
click at [740, 575] on div "Tell us more about your payment Enter payment amount SGD 1,260.00 1260.00 Selec…" at bounding box center [516, 180] width 1032 height 1283
click at [591, 435] on input "OCBC18" at bounding box center [516, 450] width 357 height 33
click button "Add Card" at bounding box center [0, 0] width 0 height 0
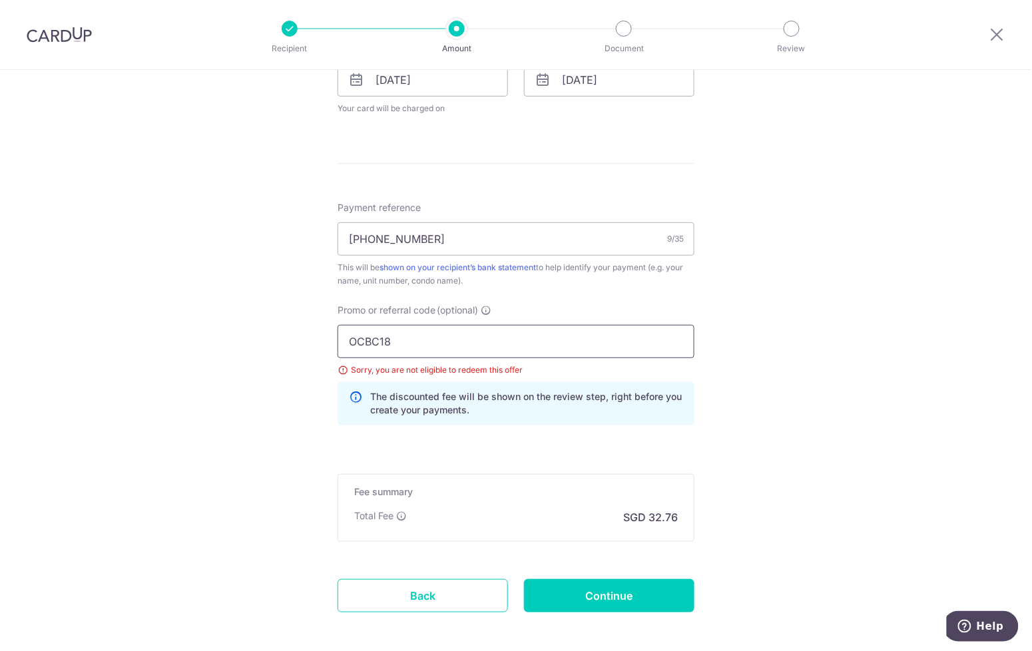
scroll to position [643, 0]
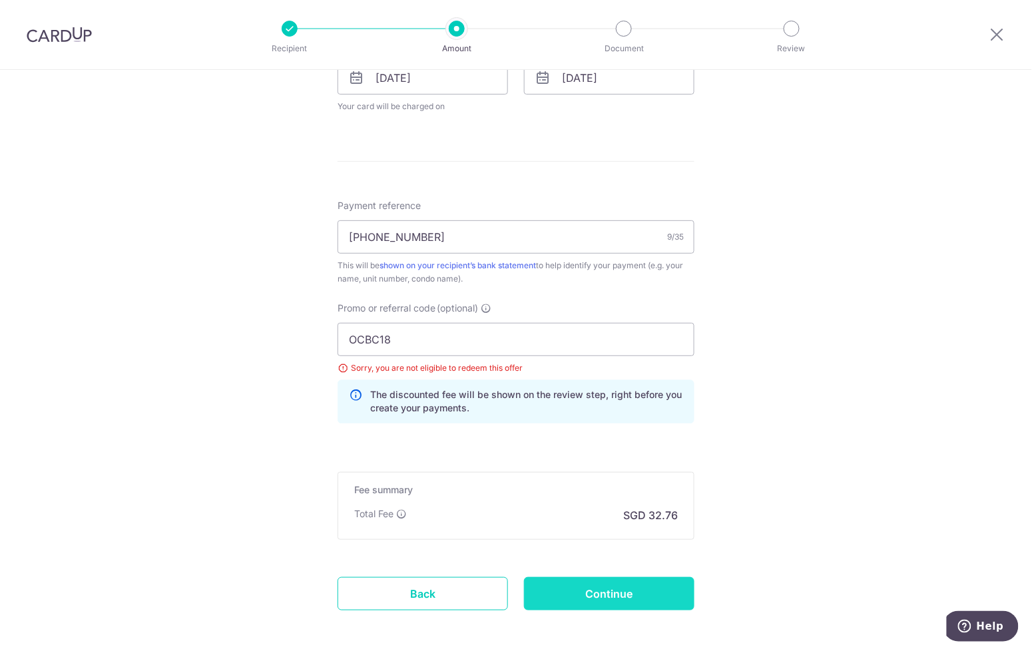
click at [626, 593] on input "Continue" at bounding box center [609, 593] width 170 height 33
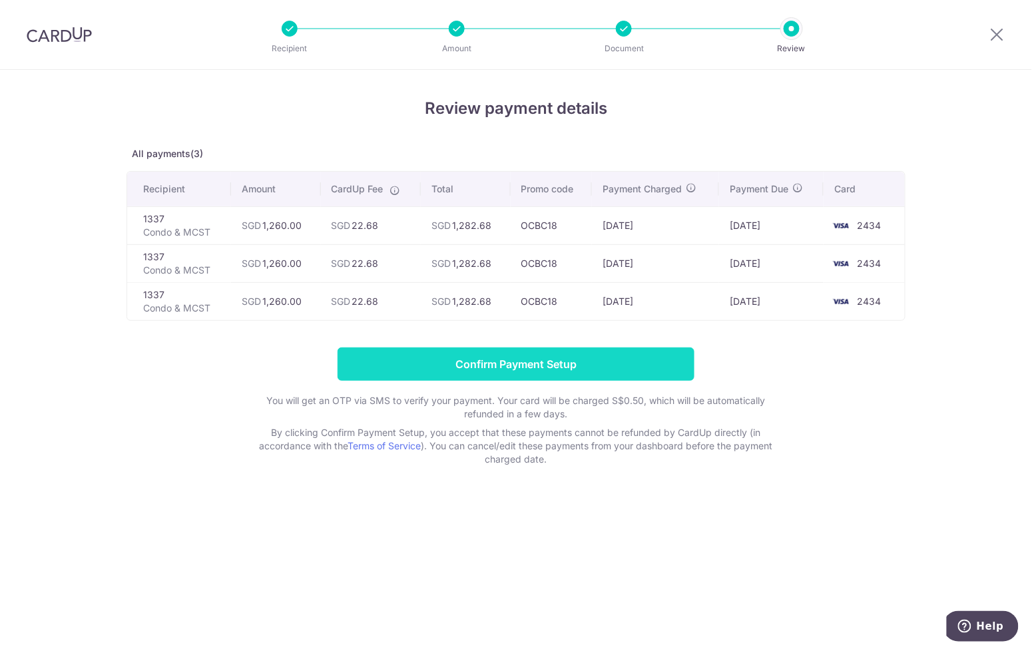
click at [535, 365] on input "Confirm Payment Setup" at bounding box center [516, 364] width 357 height 33
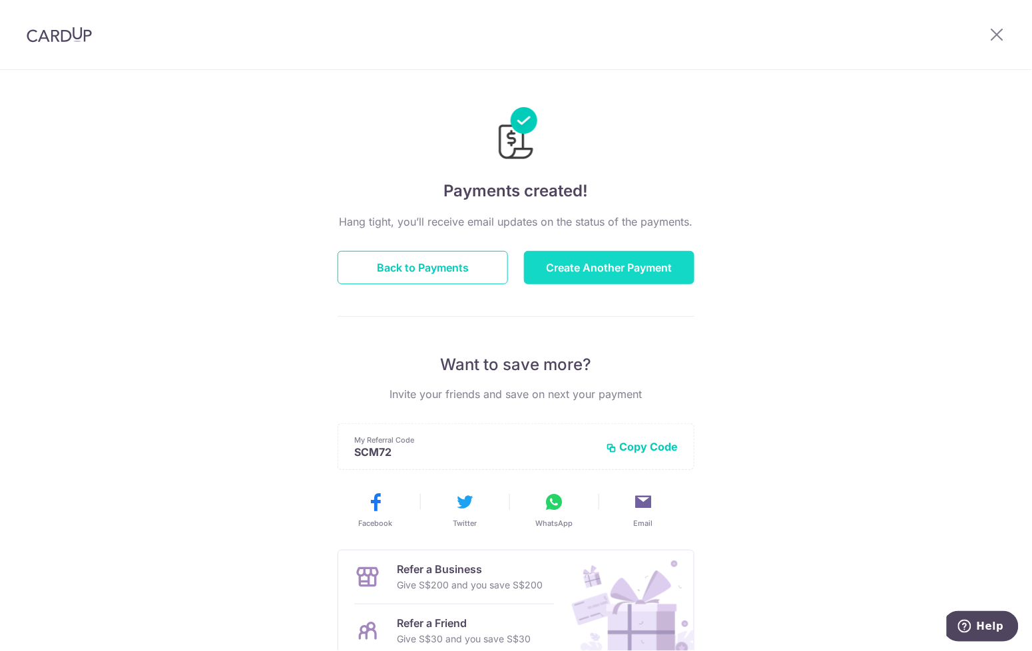
click at [581, 261] on button "Create Another Payment" at bounding box center [609, 267] width 170 height 33
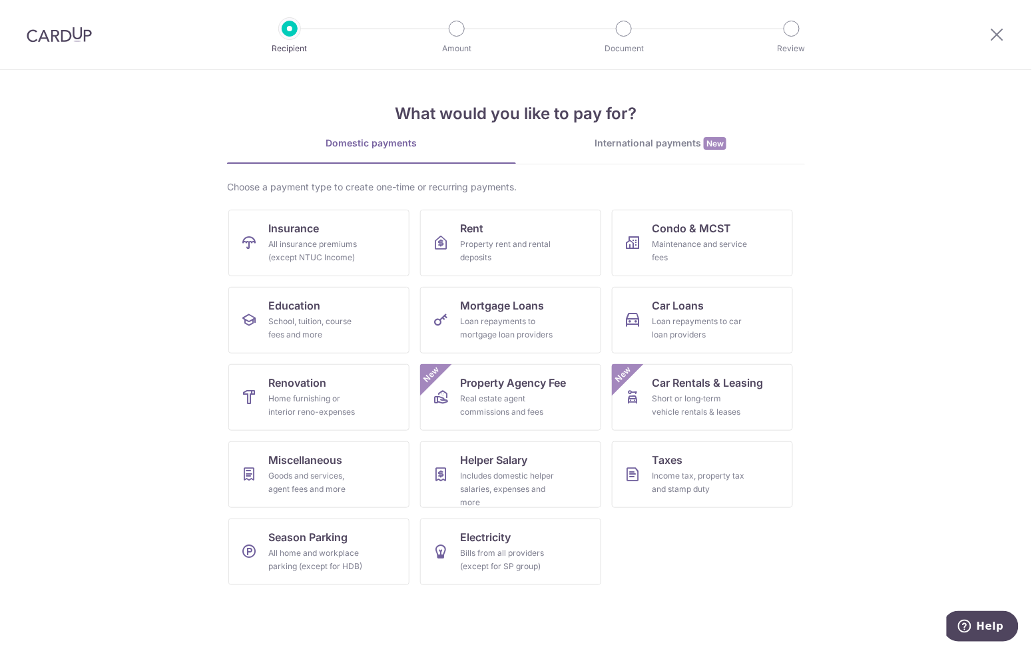
click at [856, 186] on section "What would you like to pay for? Domestic payments International payments New Ch…" at bounding box center [516, 360] width 1032 height 581
click at [997, 37] on icon at bounding box center [997, 34] width 16 height 17
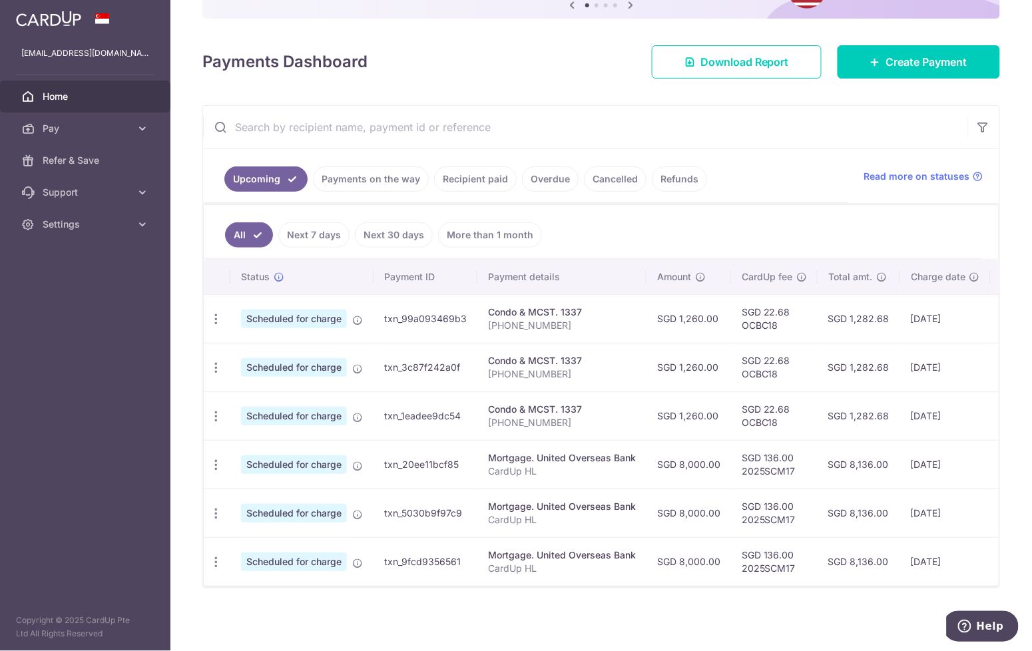
scroll to position [145, 0]
click at [254, 232] on link "All" at bounding box center [249, 234] width 48 height 25
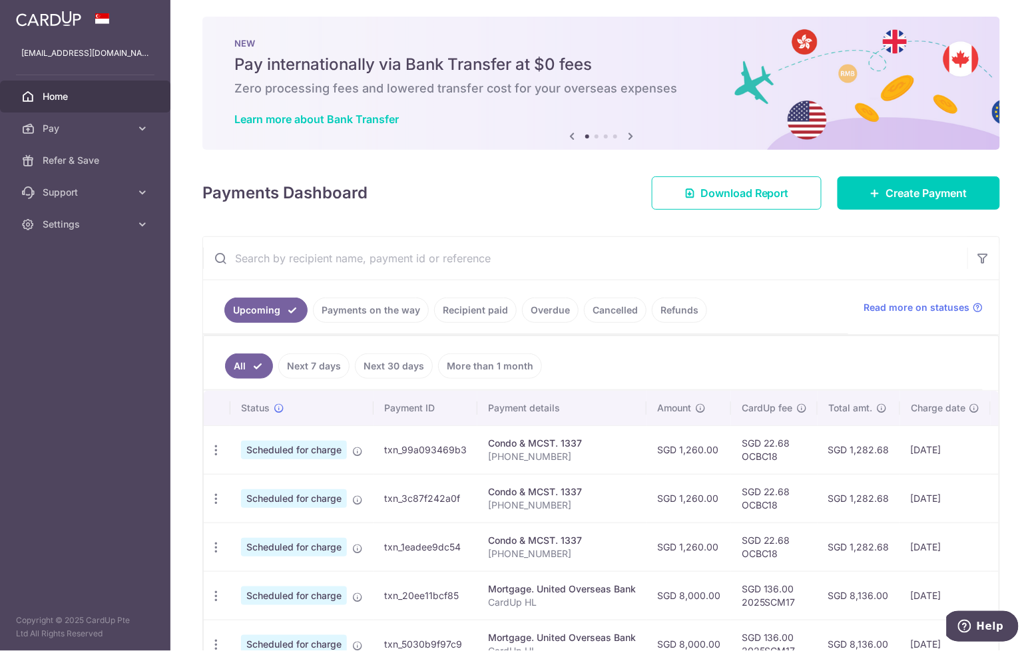
scroll to position [0, 0]
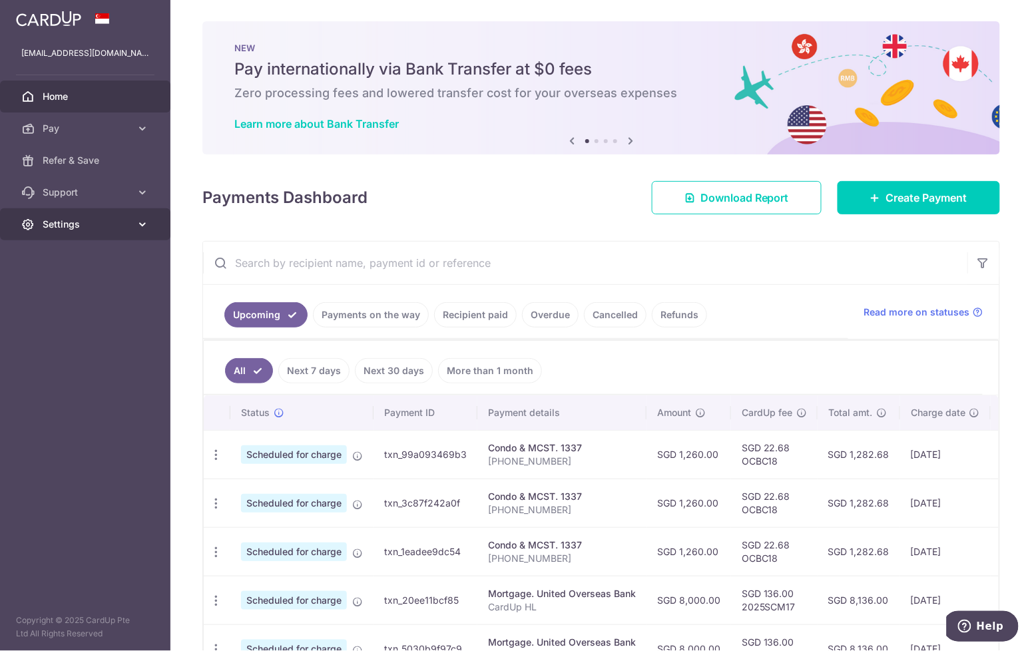
click at [140, 219] on icon at bounding box center [142, 224] width 13 height 13
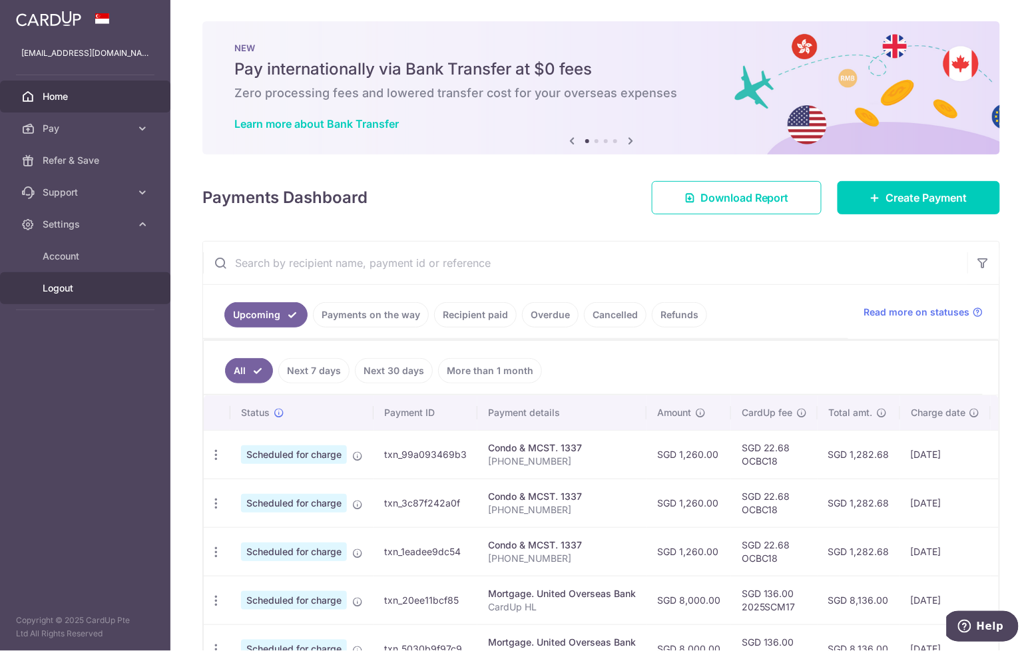
click at [54, 285] on span "Logout" at bounding box center [87, 288] width 88 height 13
